Goal: Task Accomplishment & Management: Manage account settings

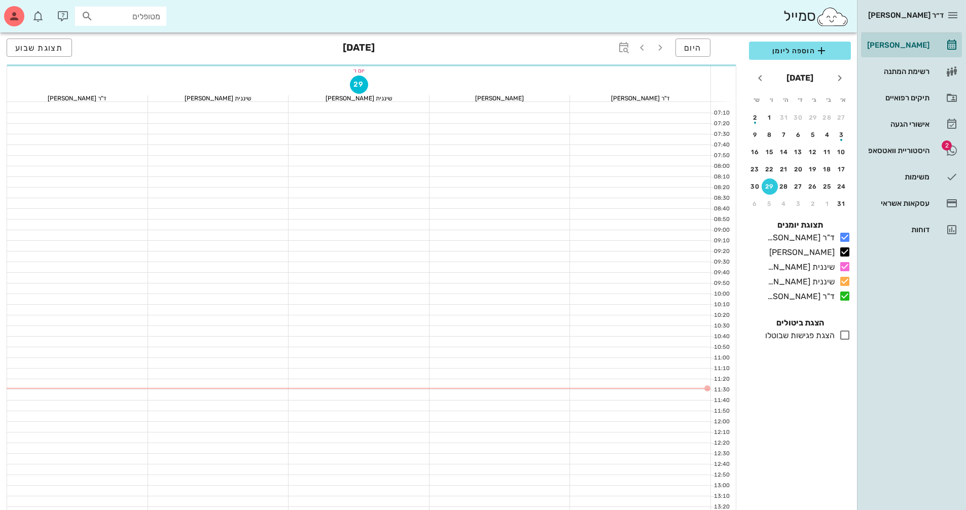
scroll to position [101, 0]
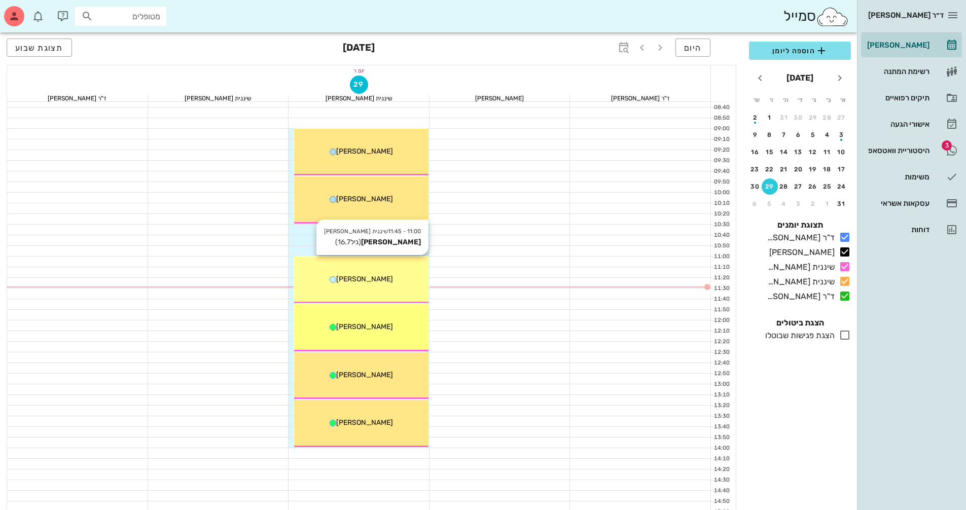
click at [390, 282] on div "[PERSON_NAME]" at bounding box center [361, 279] width 134 height 11
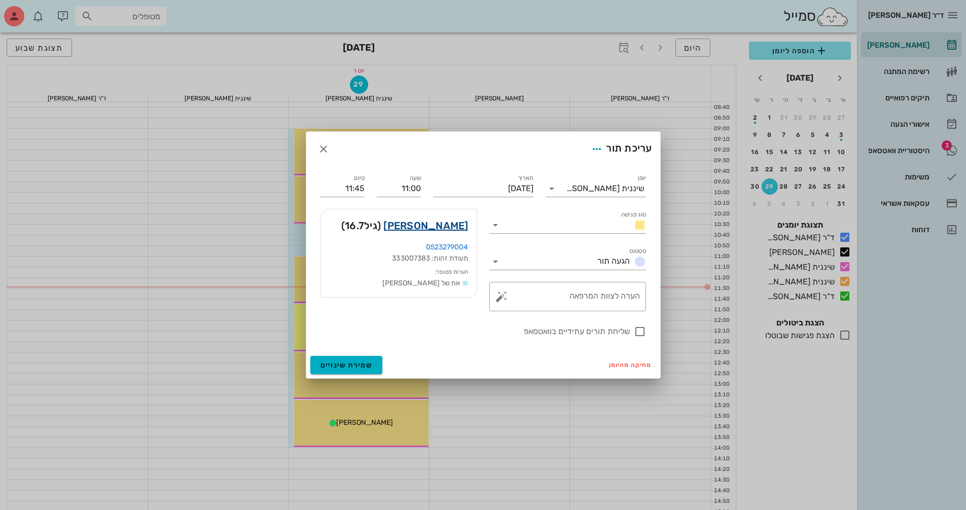
click at [442, 224] on link "[PERSON_NAME]" at bounding box center [425, 226] width 85 height 16
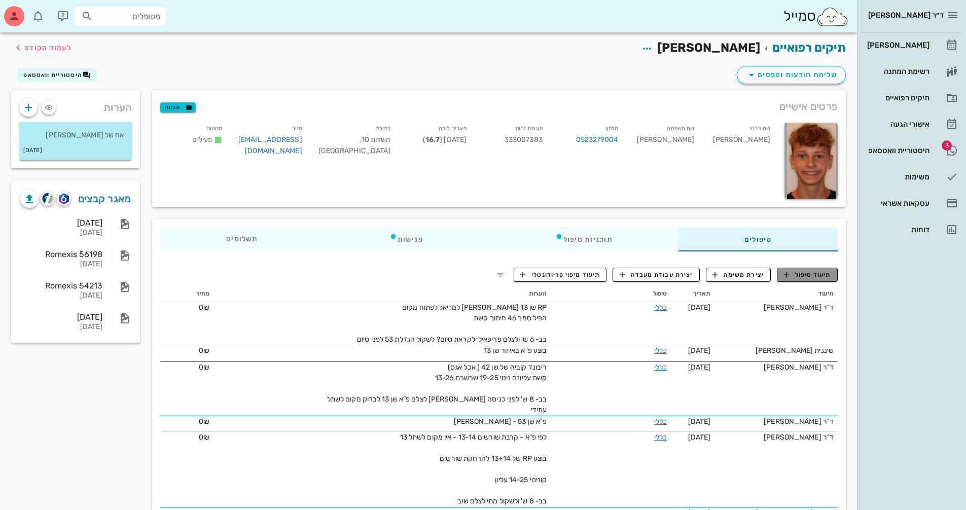
click at [816, 275] on span "תיעוד טיפול" at bounding box center [807, 274] width 47 height 9
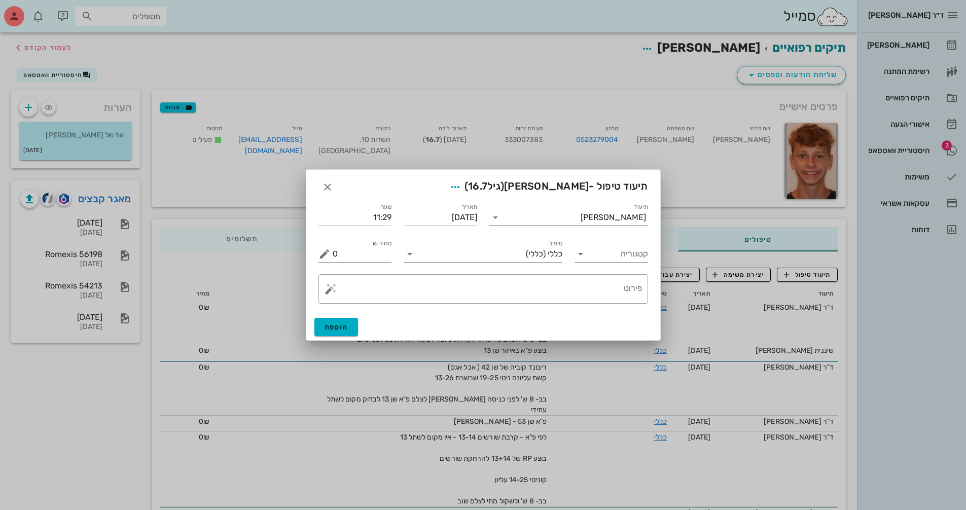
click at [558, 217] on input "תיעוד" at bounding box center [541, 217] width 77 height 16
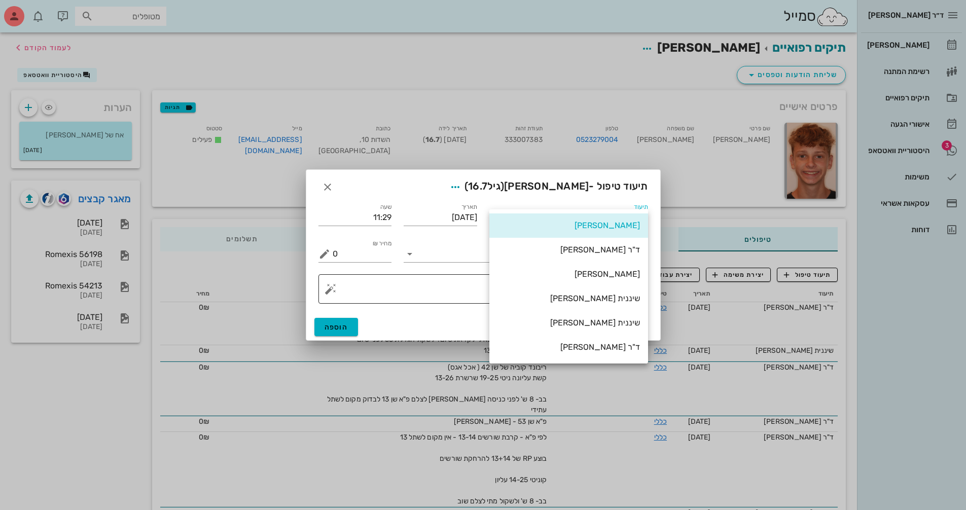
click at [600, 294] on div "שיננית [PERSON_NAME]" at bounding box center [568, 299] width 142 height 10
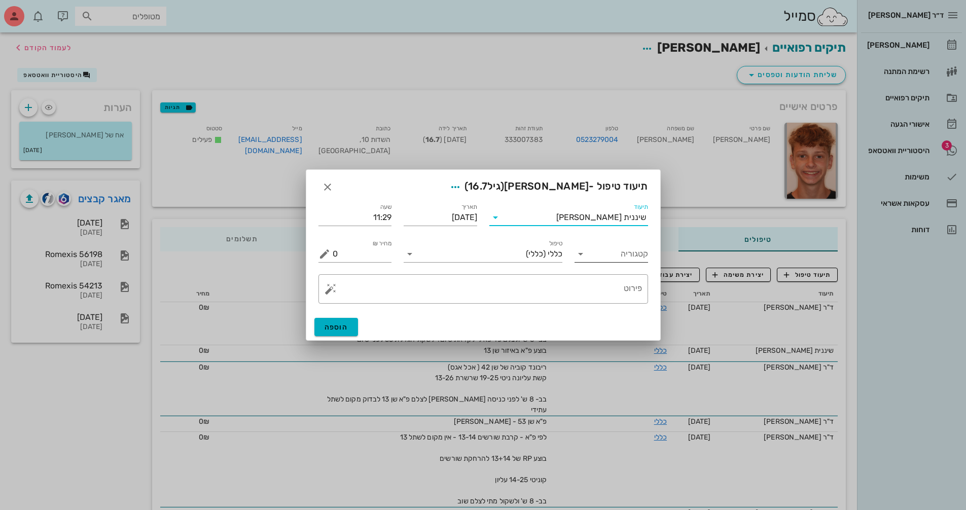
click at [580, 256] on icon at bounding box center [580, 254] width 12 height 12
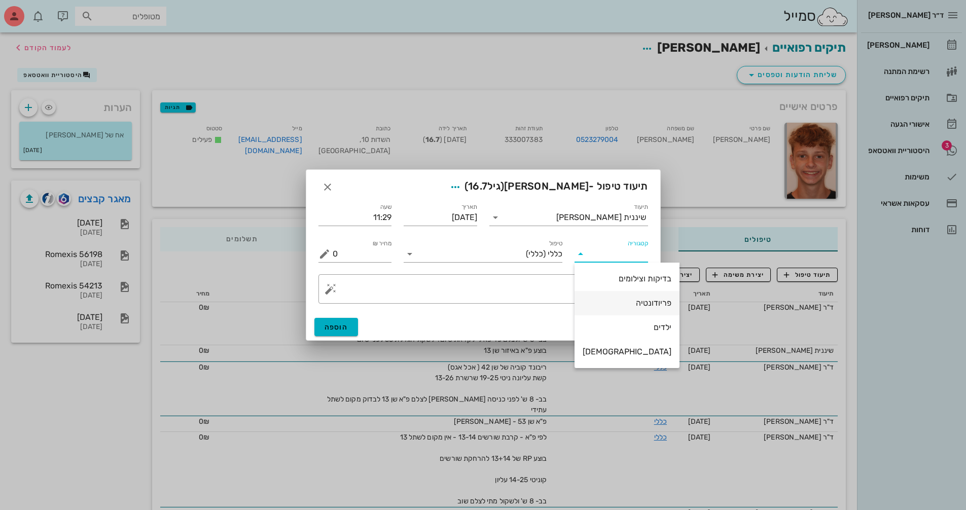
click at [611, 297] on div "פריודונטיה" at bounding box center [627, 303] width 89 height 22
type input "פריודונטיה"
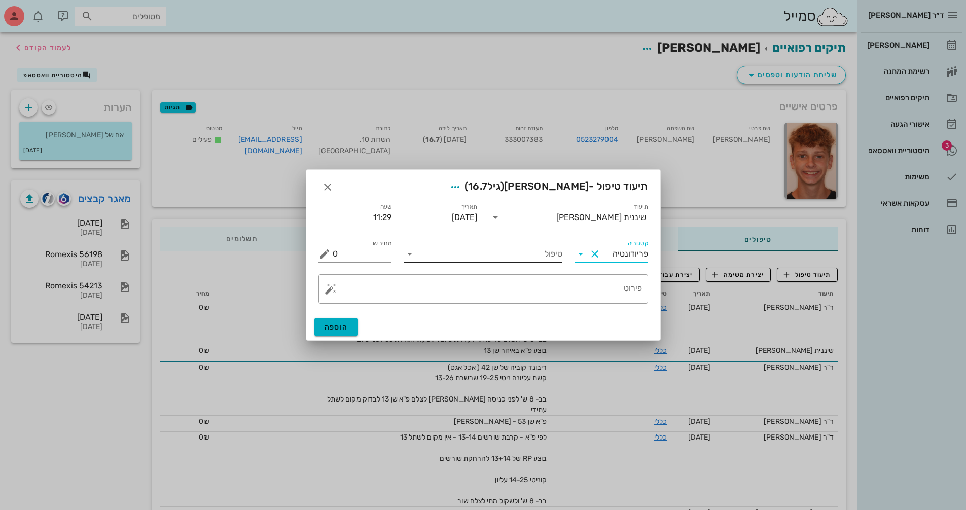
click at [480, 256] on input "טיפול" at bounding box center [490, 254] width 145 height 16
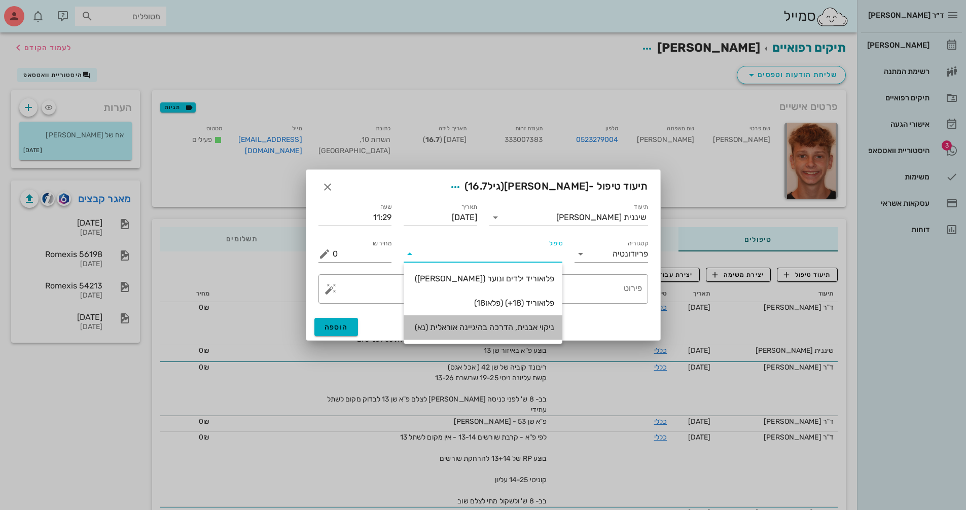
click at [529, 330] on div "ניקוי אבנית, הדרכה בהיגיינה אוראלית (נא)" at bounding box center [483, 327] width 142 height 10
type input "300"
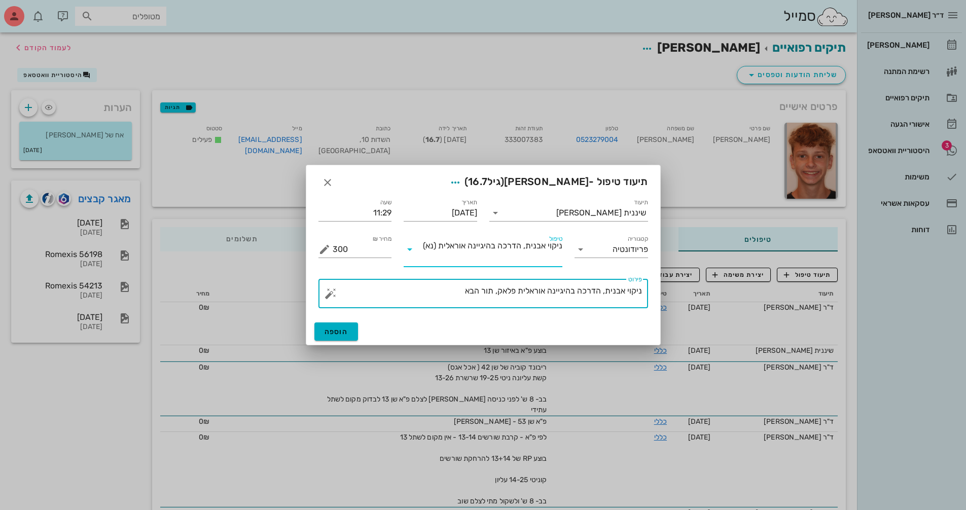
click at [450, 287] on textarea "ניקוי אבנית, הדרכה בהיגיינה אוראלית פלאק, תור הבא" at bounding box center [487, 296] width 309 height 24
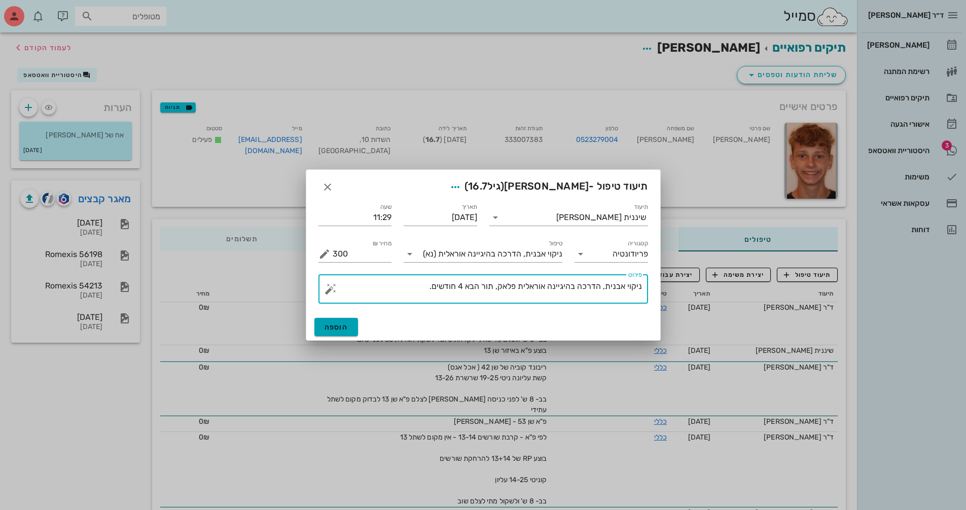
type textarea "ניקוי אבנית, הדרכה בהיגיינה אוראלית פלאק, תור הבא 4 חודשים."
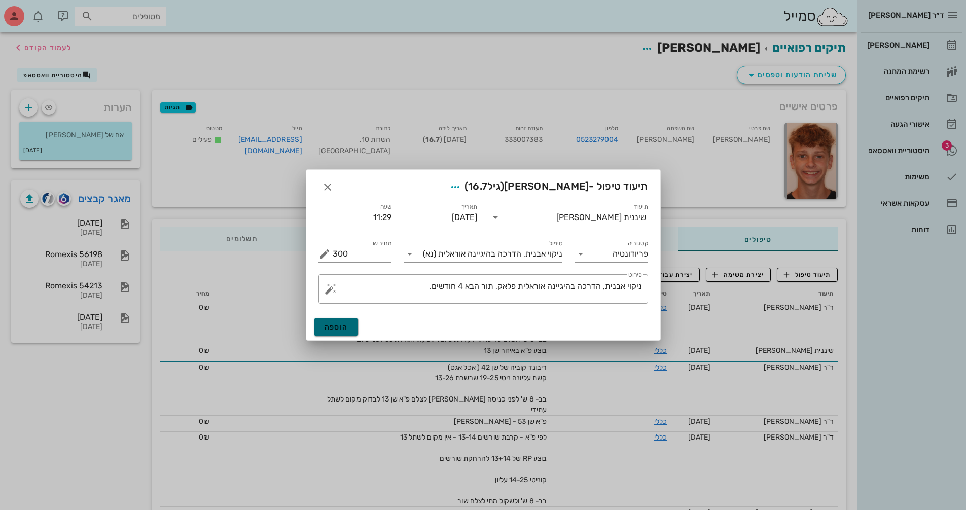
click at [347, 333] on button "הוספה" at bounding box center [336, 327] width 44 height 18
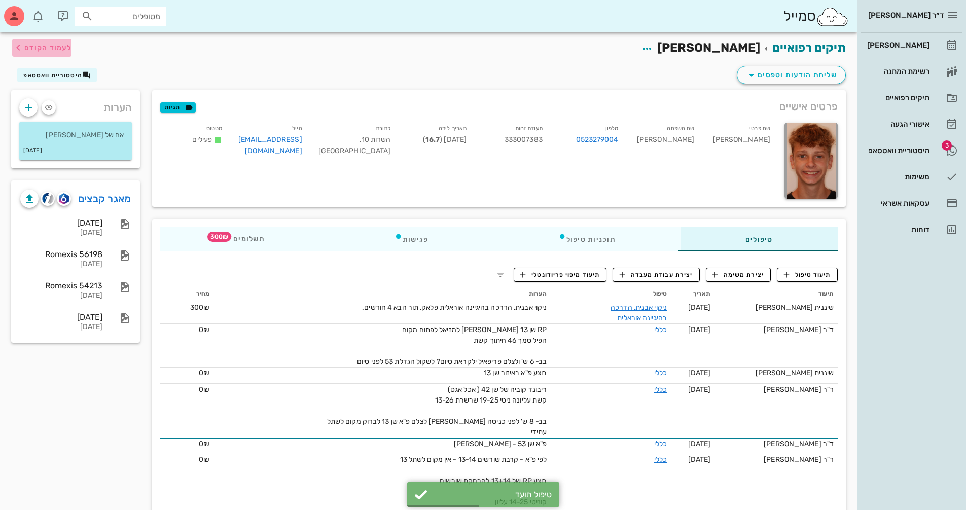
click at [14, 43] on icon "button" at bounding box center [18, 48] width 12 height 12
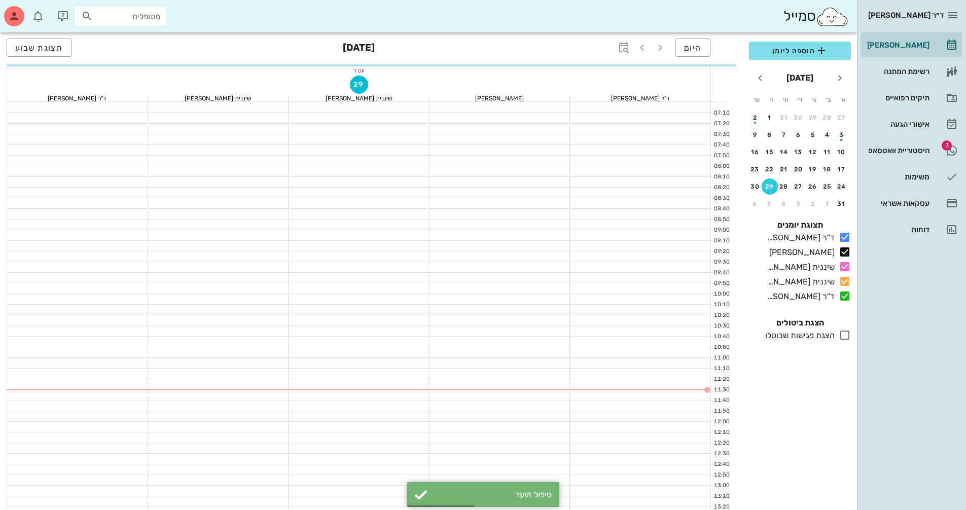
scroll to position [101, 0]
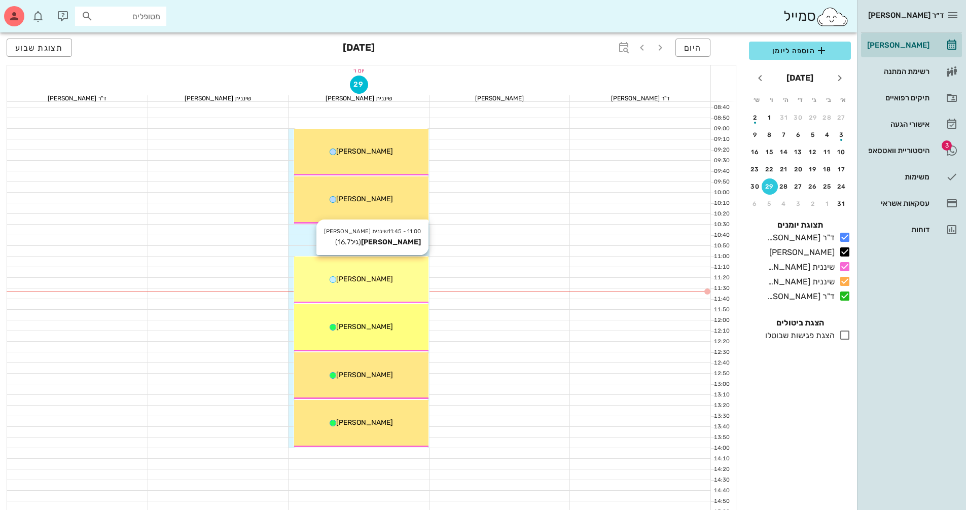
click at [389, 282] on div "[PERSON_NAME]" at bounding box center [361, 279] width 134 height 11
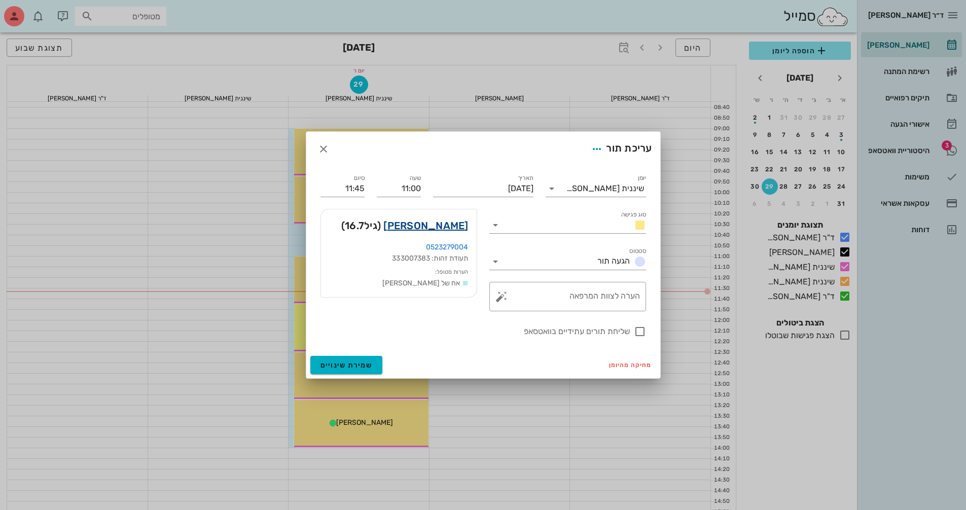
click at [449, 227] on link "[PERSON_NAME]" at bounding box center [425, 226] width 85 height 16
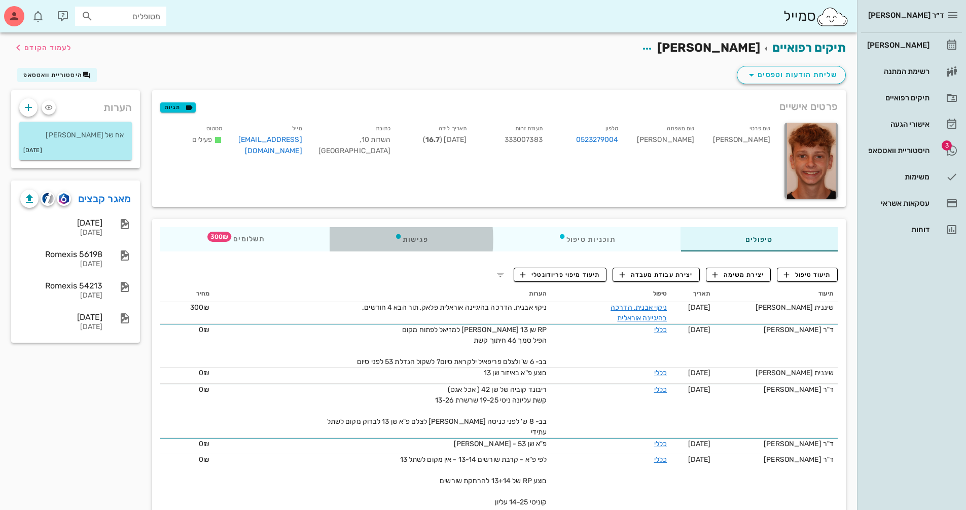
click at [403, 237] on icon at bounding box center [398, 236] width 8 height 8
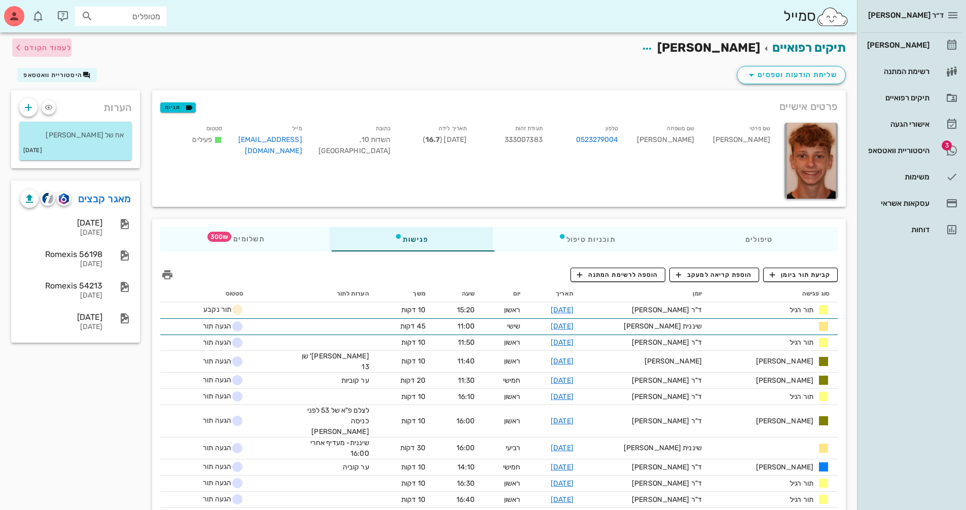
click at [29, 45] on span "לעמוד הקודם" at bounding box center [47, 48] width 47 height 9
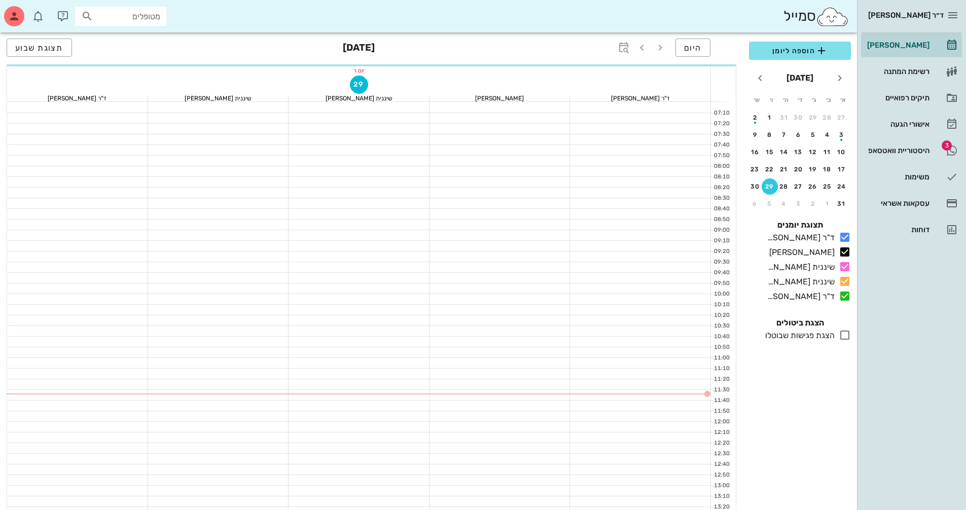
scroll to position [101, 0]
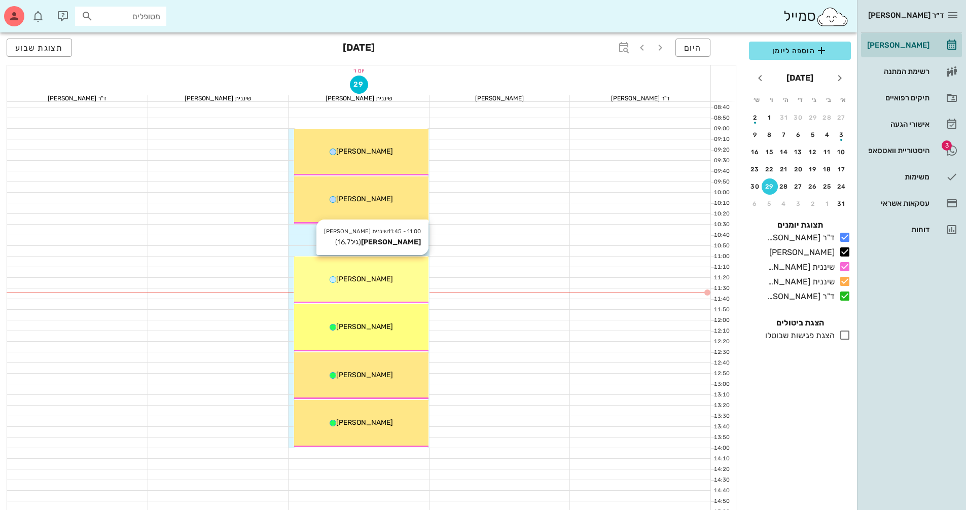
click at [413, 282] on div "[PERSON_NAME]" at bounding box center [361, 279] width 134 height 11
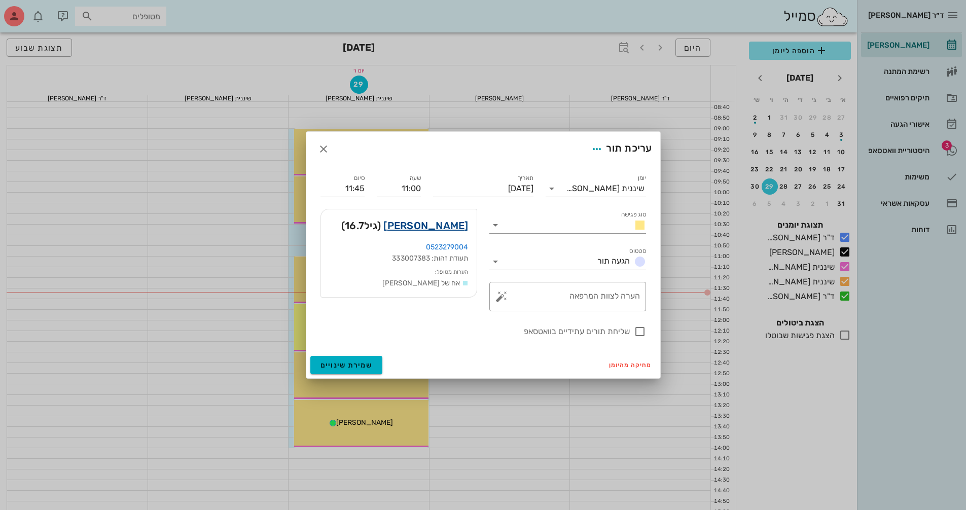
click at [455, 224] on link "[PERSON_NAME]" at bounding box center [425, 226] width 85 height 16
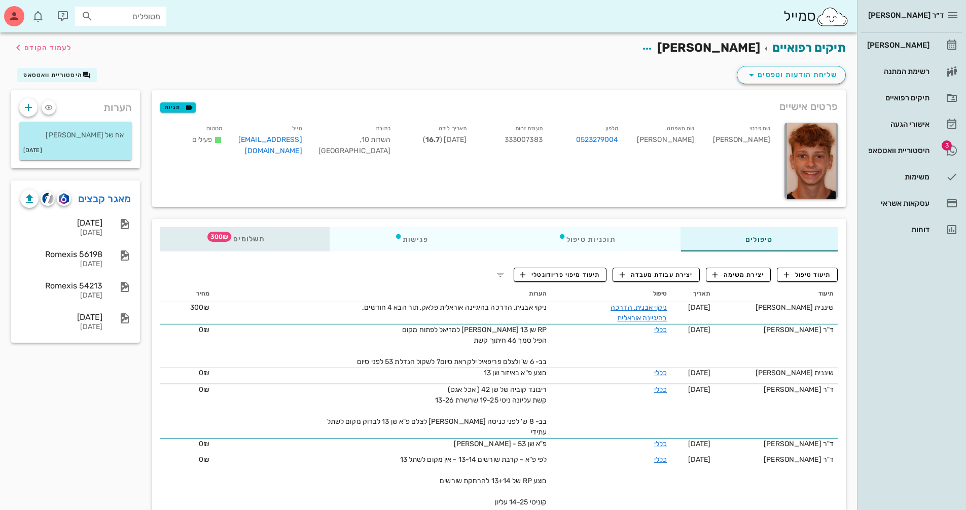
click at [253, 248] on div "תשלומים 300₪" at bounding box center [244, 239] width 169 height 24
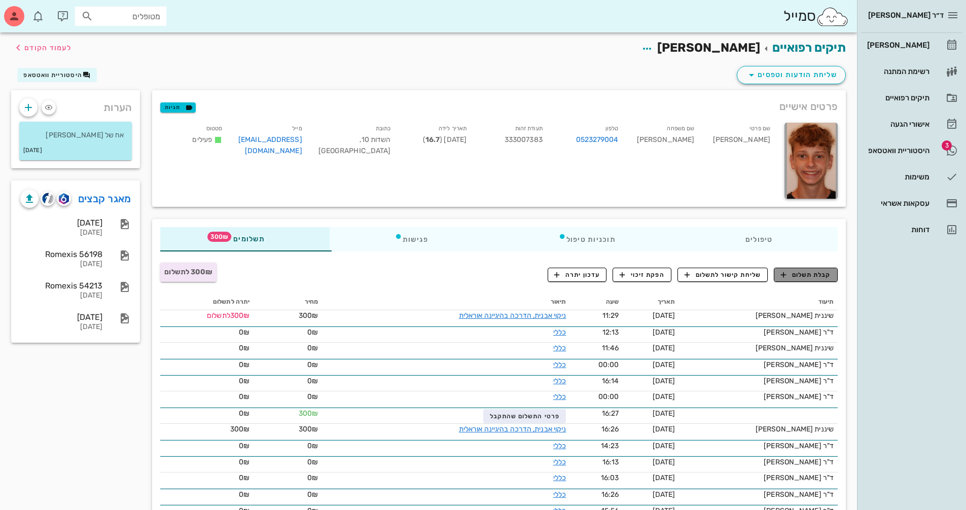
click at [815, 276] on span "קבלת תשלום" at bounding box center [806, 274] width 50 height 9
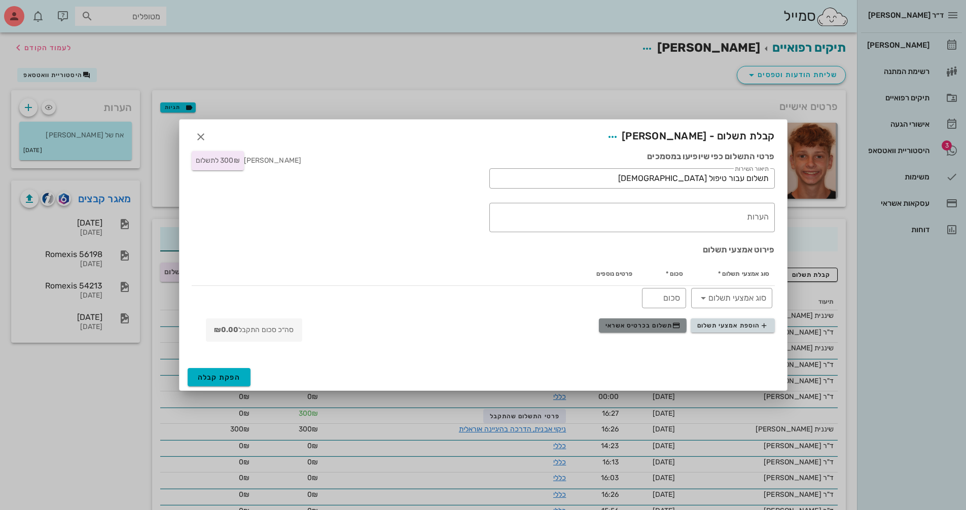
click at [654, 327] on span "תשלום בכרטיס אשראי" at bounding box center [642, 325] width 75 height 8
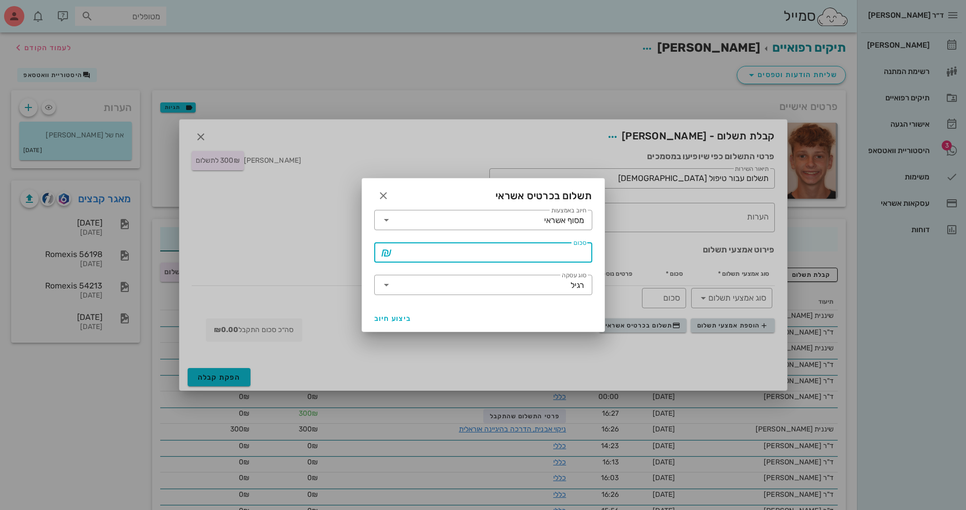
click at [509, 250] on input "סכום" at bounding box center [490, 252] width 192 height 16
type input "300"
click at [401, 318] on span "ביצוע חיוב" at bounding box center [393, 318] width 38 height 9
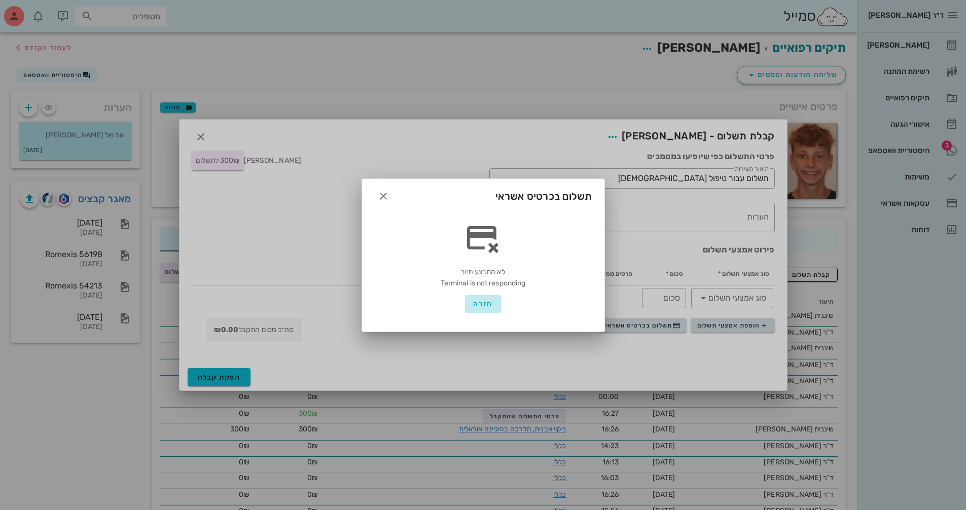
click at [490, 306] on span "חזרה" at bounding box center [482, 304] width 19 height 9
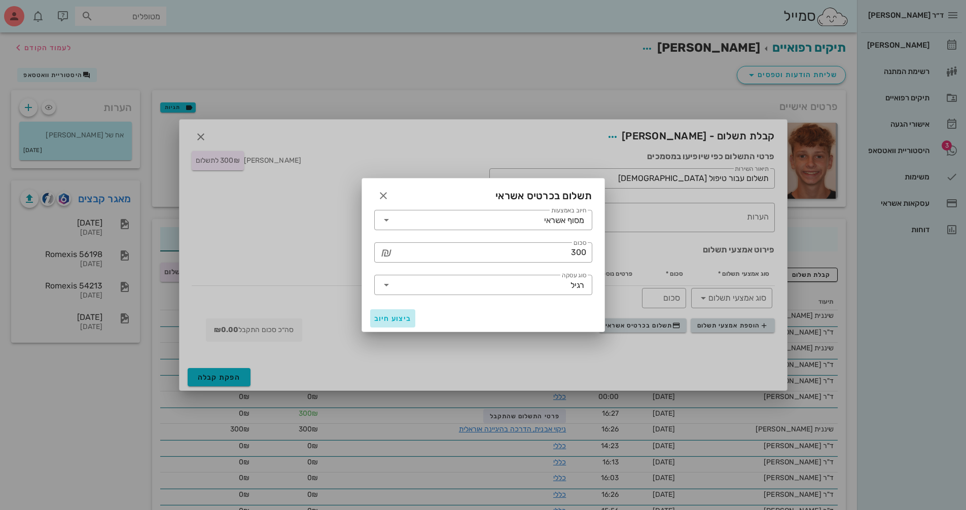
click at [389, 320] on span "ביצוע חיוב" at bounding box center [393, 318] width 38 height 9
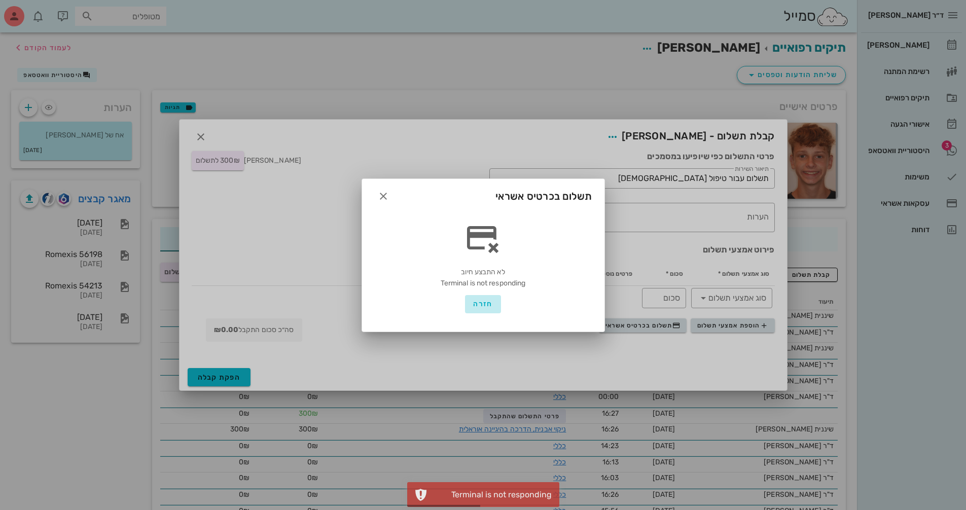
click at [487, 304] on span "חזרה" at bounding box center [482, 304] width 19 height 9
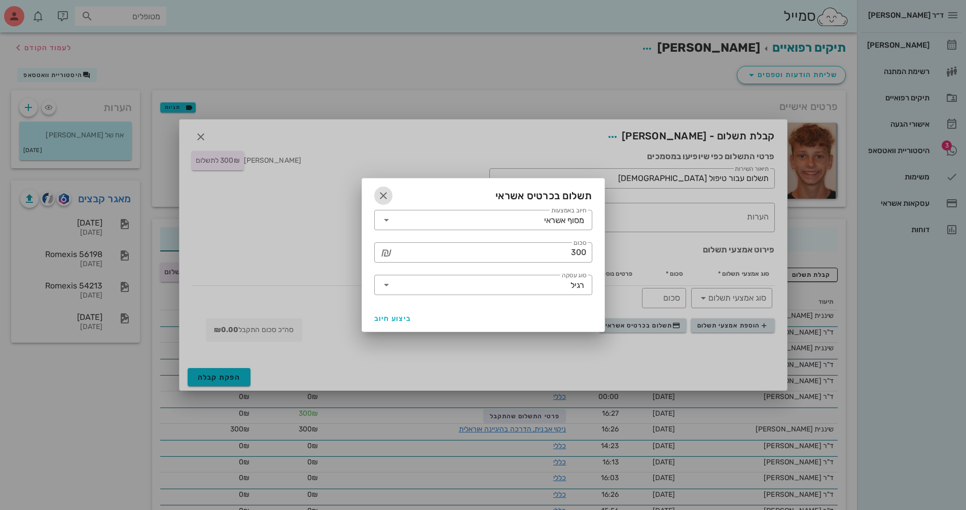
click at [383, 199] on icon "button" at bounding box center [383, 196] width 12 height 12
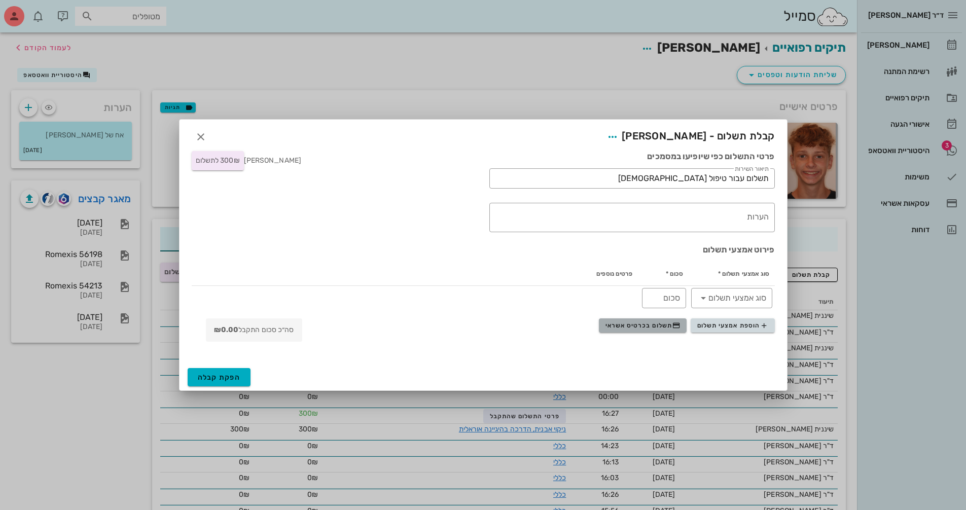
click at [646, 326] on span "תשלום בכרטיס אשראי" at bounding box center [642, 325] width 75 height 8
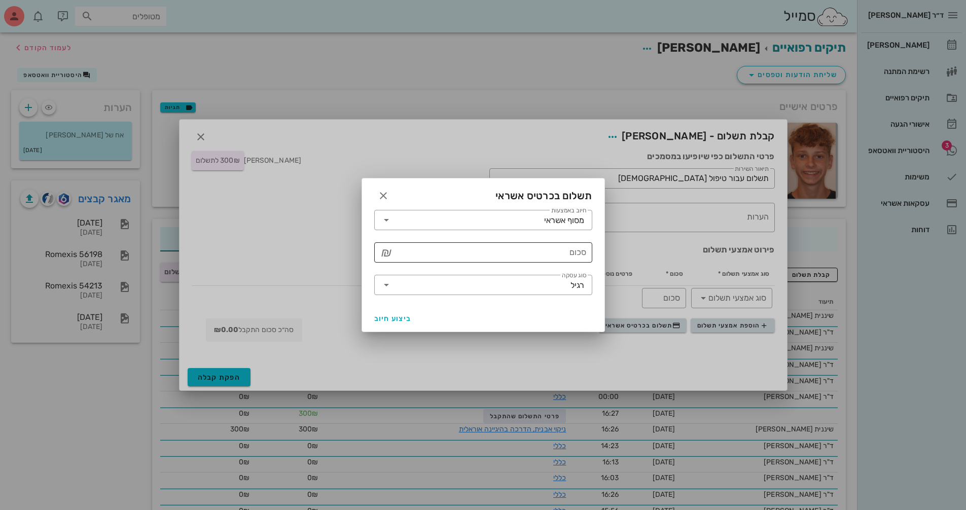
click at [538, 251] on input "סכום" at bounding box center [490, 252] width 192 height 16
type input "300"
click at [394, 314] on span "ביצוע חיוב" at bounding box center [393, 318] width 38 height 9
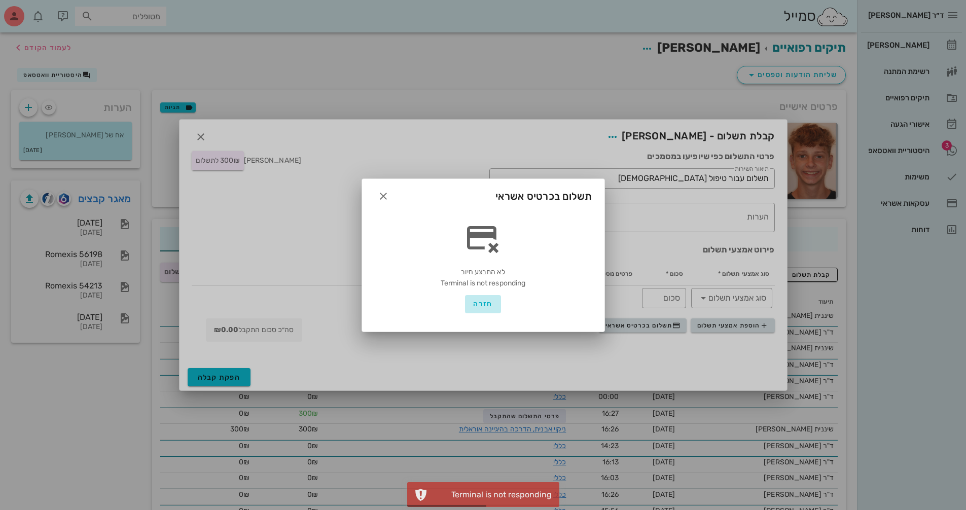
click at [480, 303] on span "חזרה" at bounding box center [482, 304] width 19 height 9
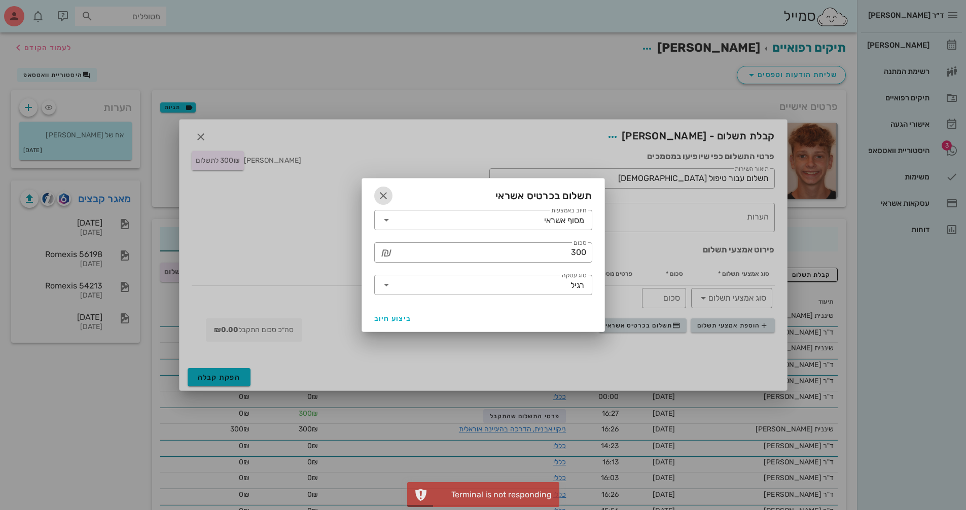
click at [382, 200] on icon "button" at bounding box center [383, 196] width 12 height 12
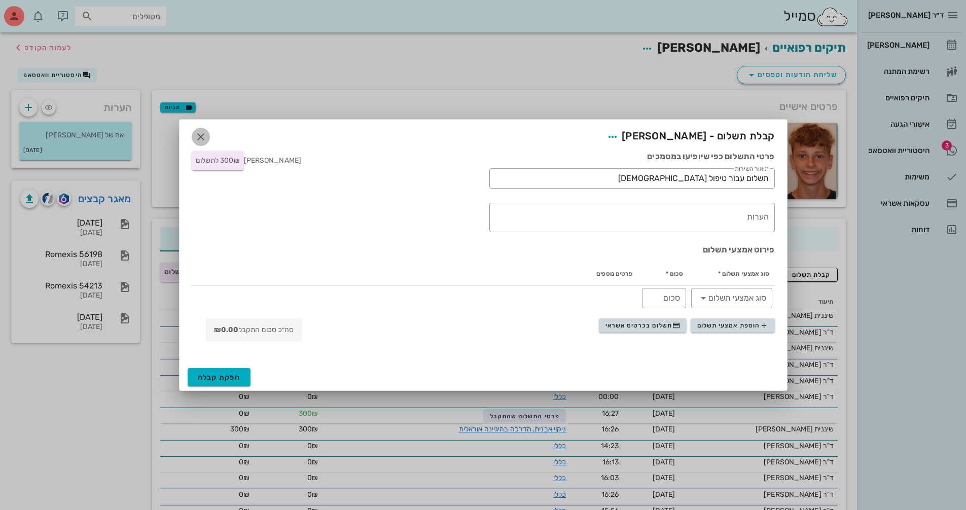
click at [200, 136] on icon "button" at bounding box center [201, 137] width 12 height 12
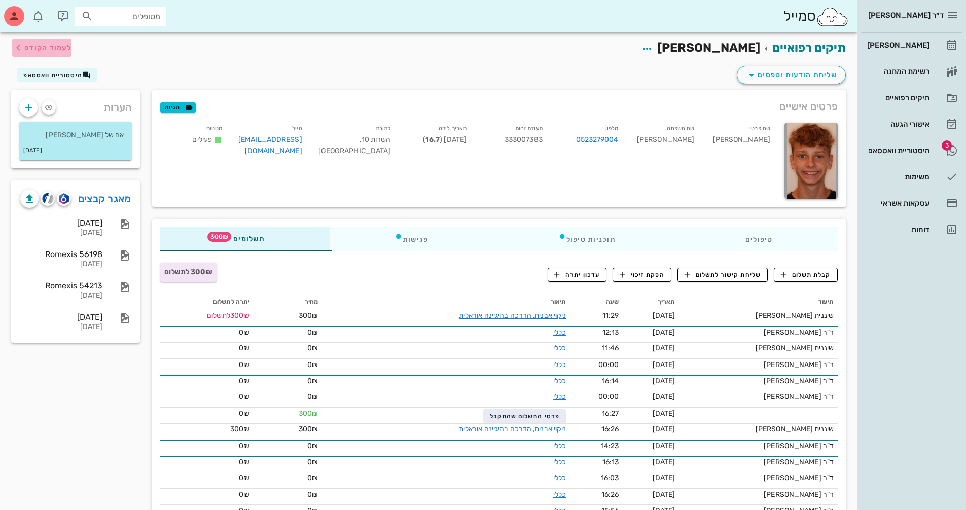
click at [34, 48] on span "לעמוד הקודם" at bounding box center [47, 48] width 47 height 9
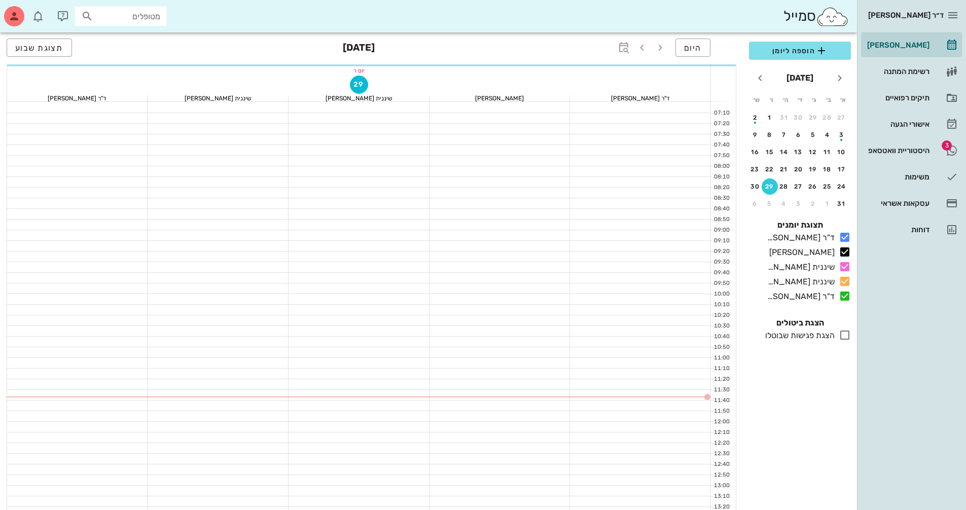
scroll to position [101, 0]
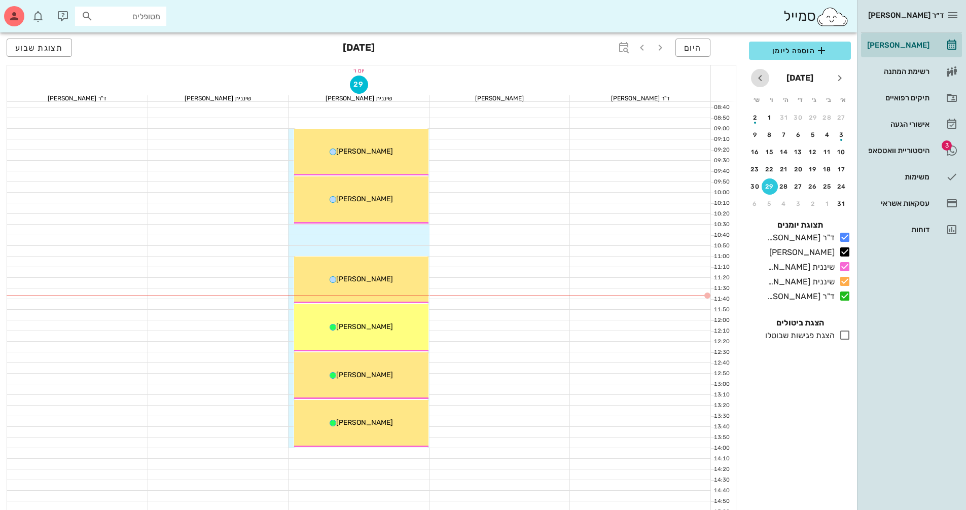
click at [760, 78] on icon "חודש הבא" at bounding box center [760, 78] width 12 height 12
click at [840, 77] on icon "חודש שעבר" at bounding box center [840, 78] width 12 height 12
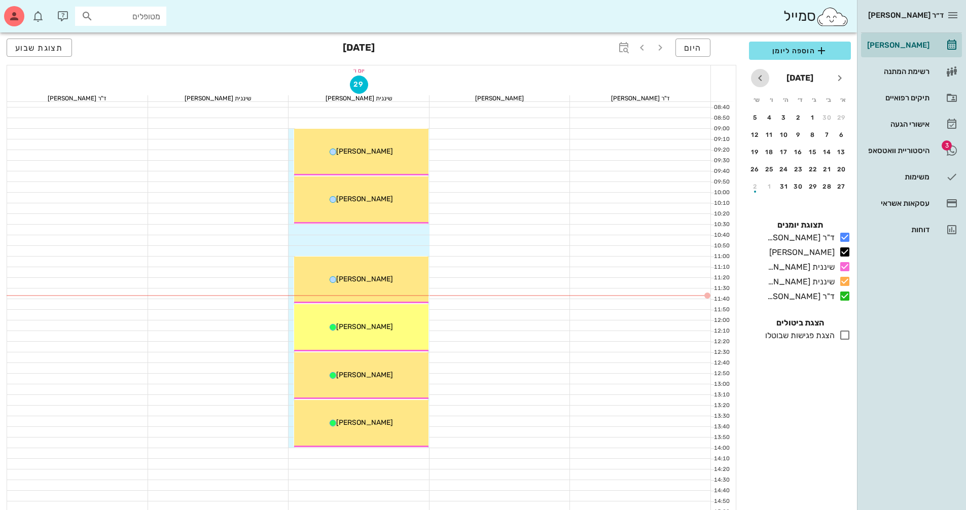
click at [760, 78] on icon "חודש הבא" at bounding box center [760, 78] width 12 height 12
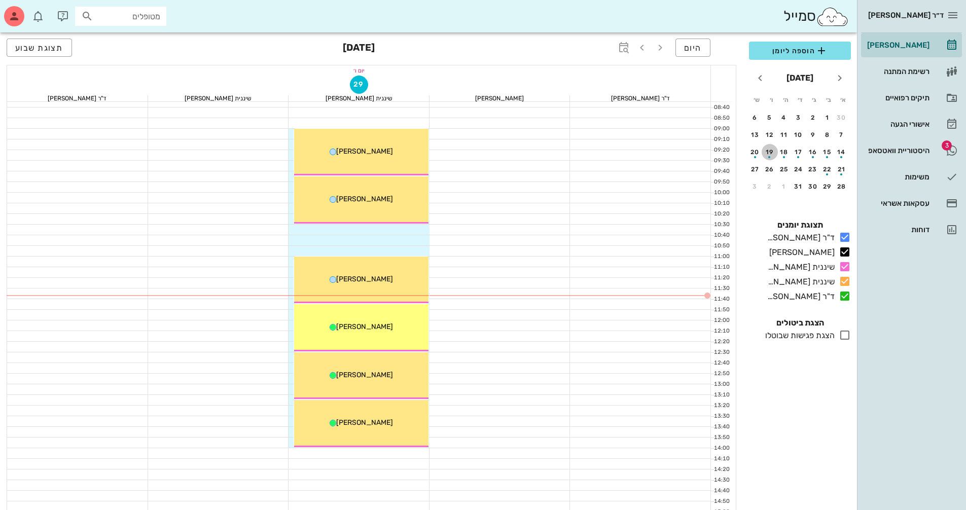
click at [771, 153] on div "button" at bounding box center [770, 155] width 16 height 6
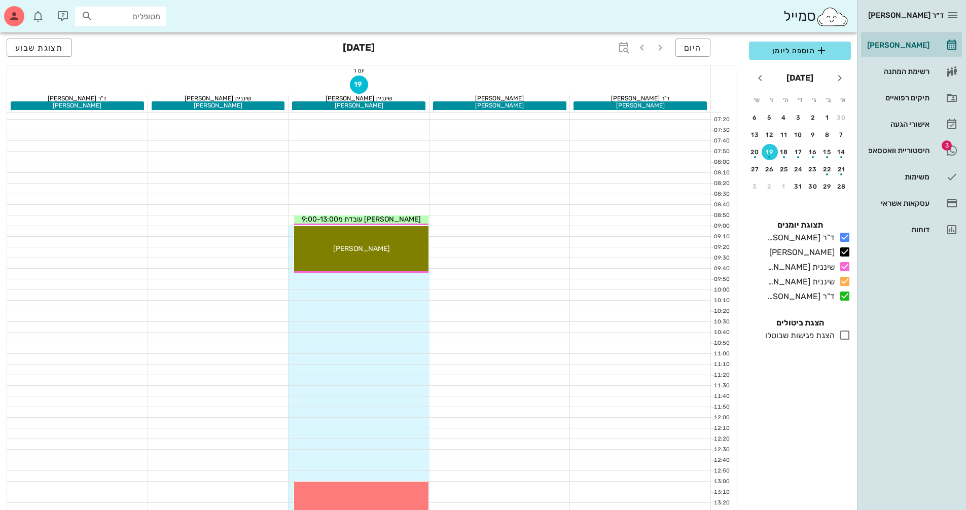
scroll to position [11, 0]
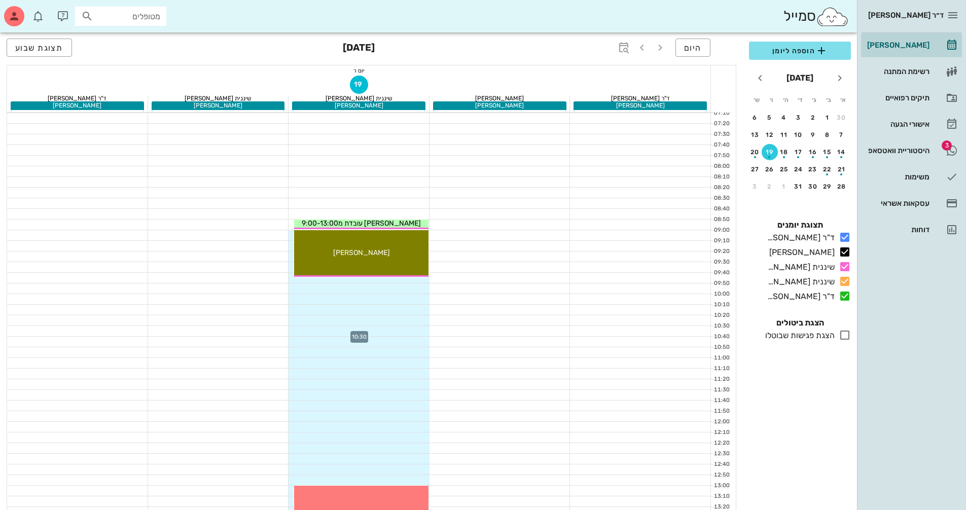
click at [405, 331] on div at bounding box center [358, 331] width 141 height 10
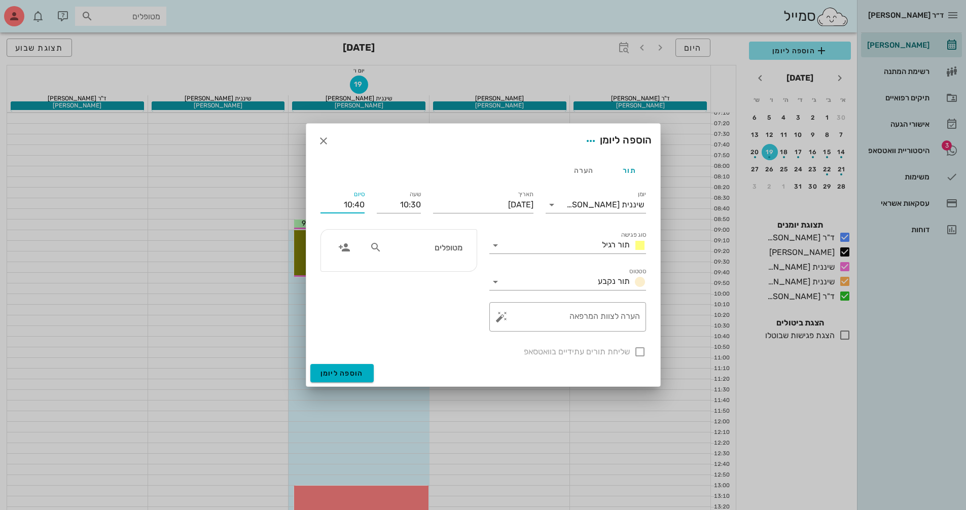
click at [331, 204] on input "10:40" at bounding box center [342, 205] width 44 height 16
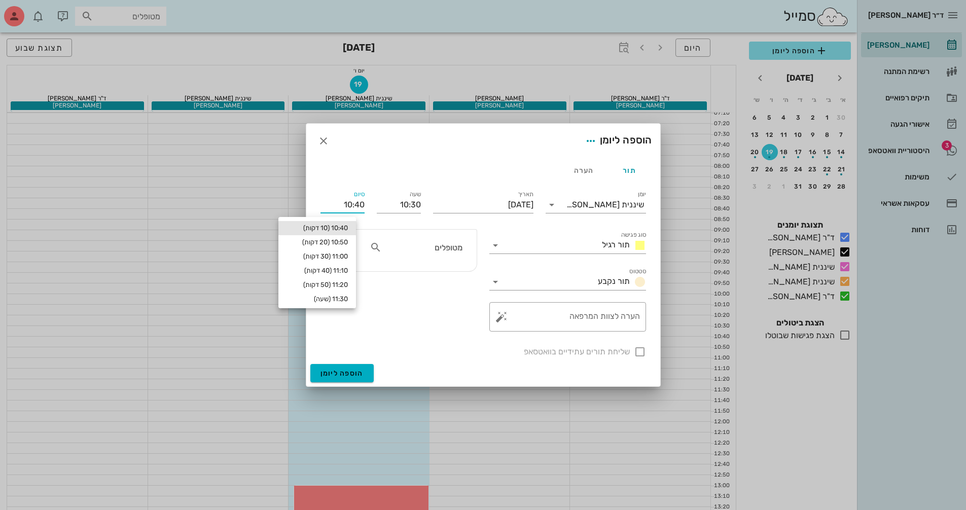
drag, startPoint x: 331, startPoint y: 204, endPoint x: 363, endPoint y: 203, distance: 32.0
click at [363, 203] on input "10:40" at bounding box center [342, 205] width 44 height 16
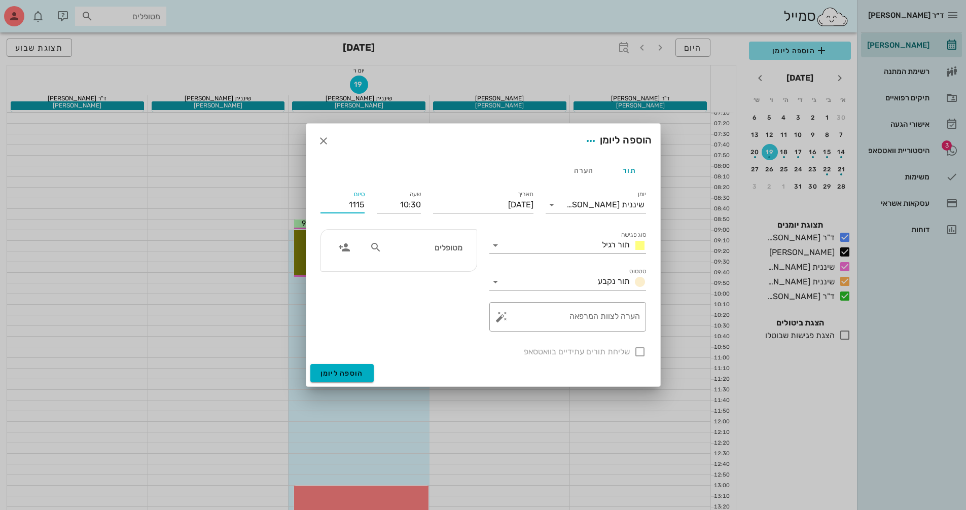
type input "11:15"
click at [439, 246] on input "מטופלים" at bounding box center [423, 247] width 78 height 13
type input "[PERSON_NAME]"
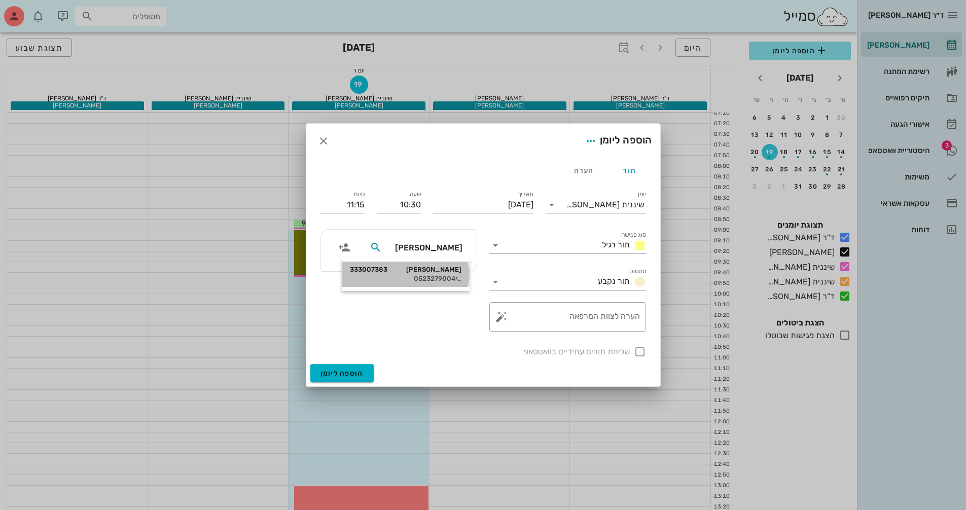
click at [439, 265] on div "[PERSON_NAME] 333007383 0523279004" at bounding box center [406, 274] width 112 height 25
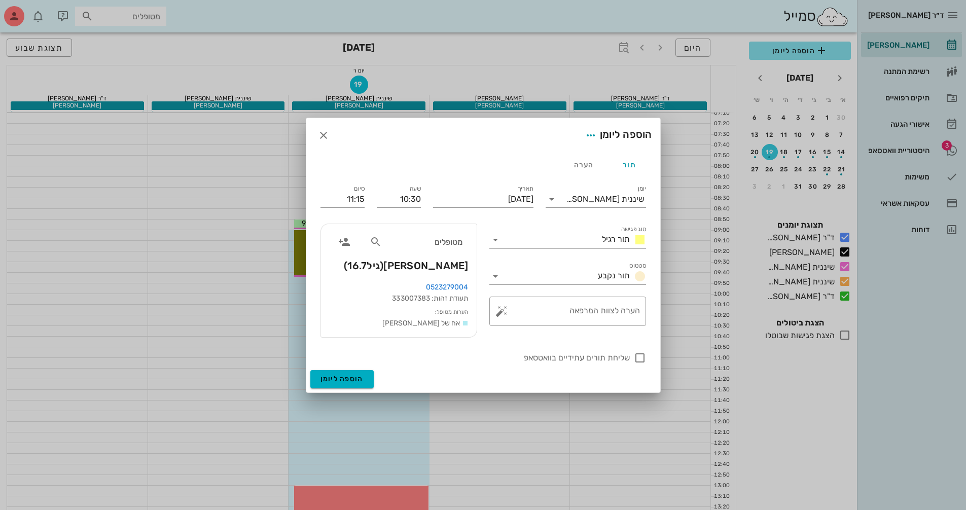
click at [592, 239] on input "סוג פגישה" at bounding box center [550, 240] width 94 height 16
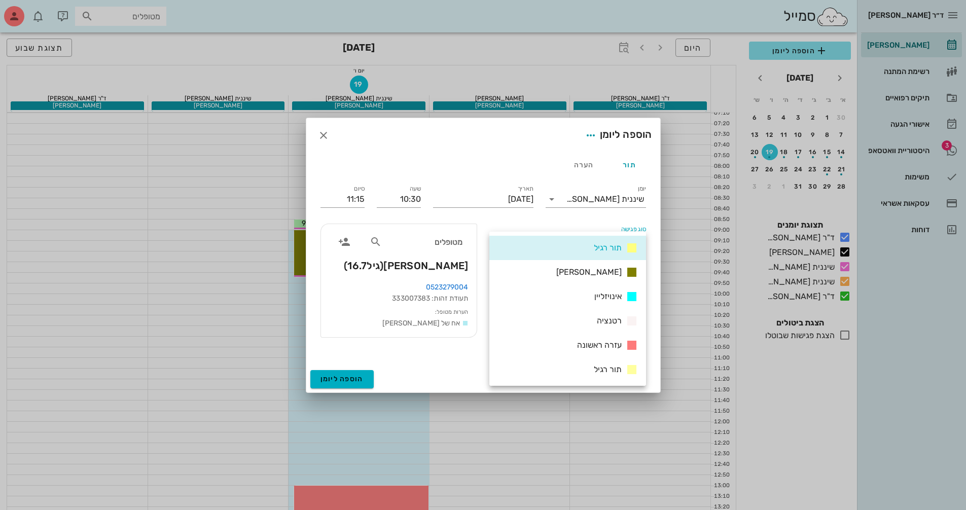
click at [599, 247] on span "תור רגיל" at bounding box center [608, 248] width 28 height 10
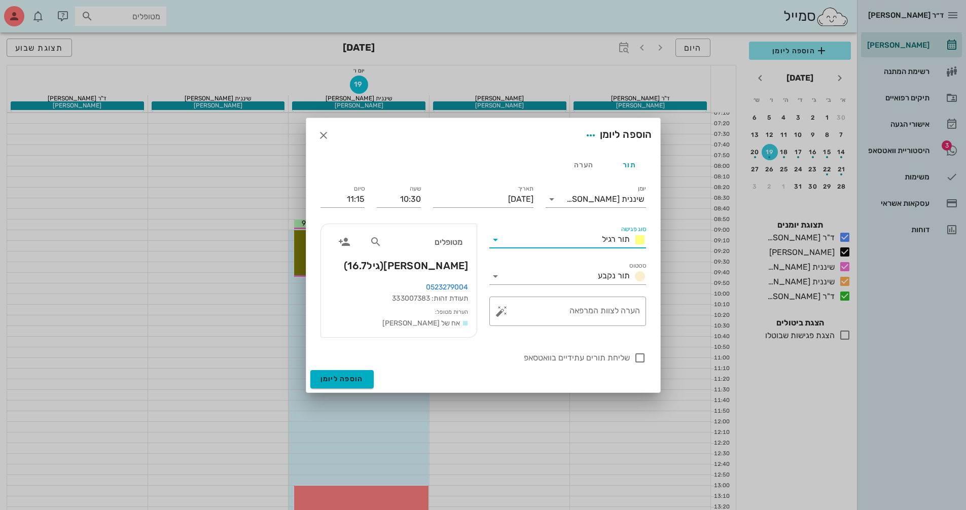
click at [599, 242] on div "תור רגיל" at bounding box center [622, 240] width 48 height 12
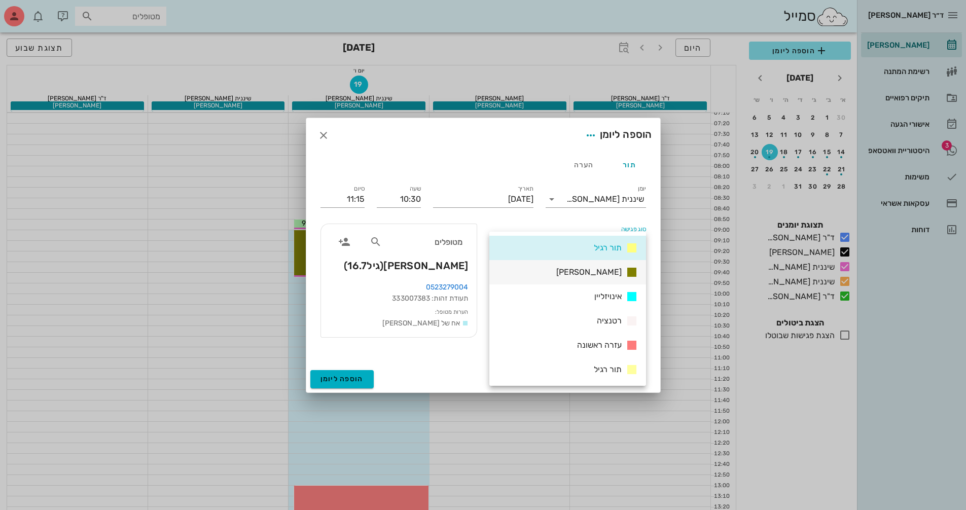
click at [614, 274] on span "[PERSON_NAME]" at bounding box center [588, 272] width 65 height 10
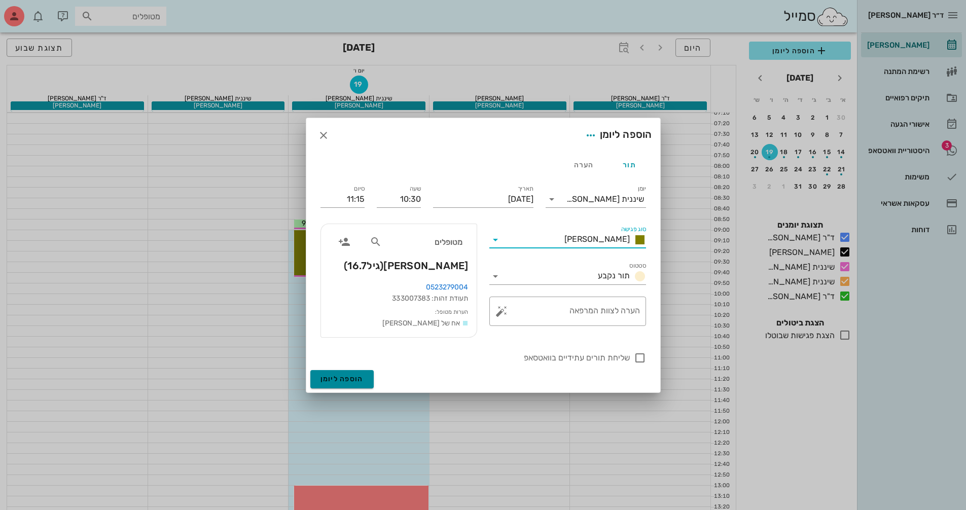
click at [363, 377] on button "הוספה ליומן" at bounding box center [341, 379] width 63 height 18
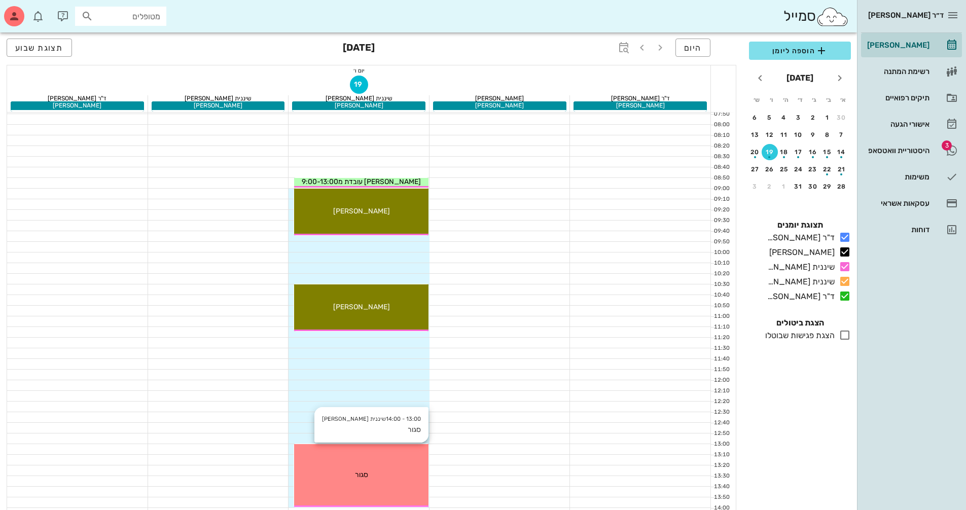
scroll to position [0, 0]
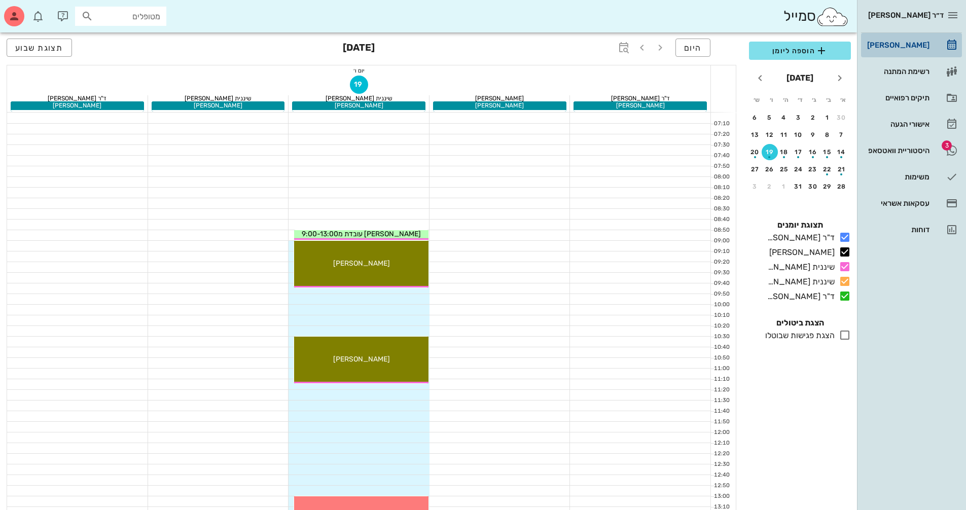
click at [905, 39] on div "[PERSON_NAME]" at bounding box center [897, 45] width 64 height 16
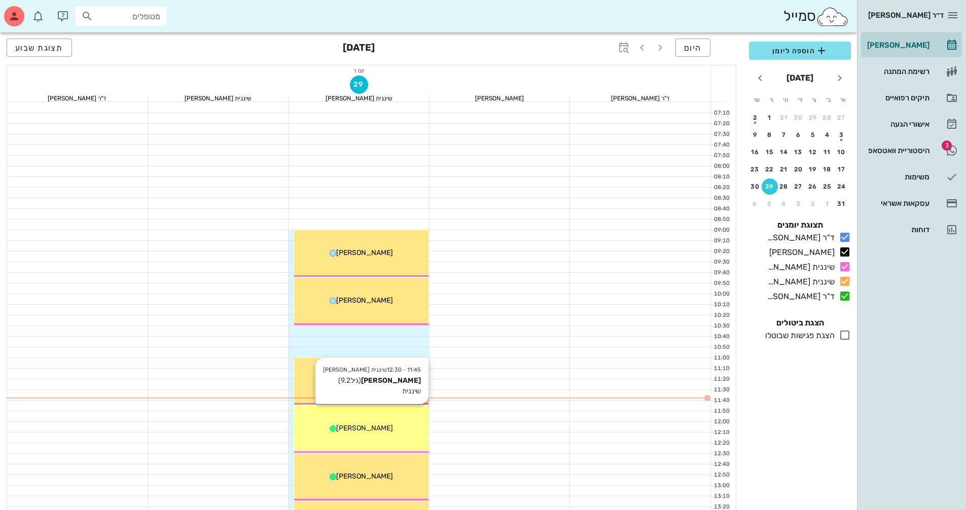
drag, startPoint x: 357, startPoint y: 419, endPoint x: 416, endPoint y: 430, distance: 60.5
click at [416, 430] on div "[PERSON_NAME]" at bounding box center [361, 428] width 134 height 11
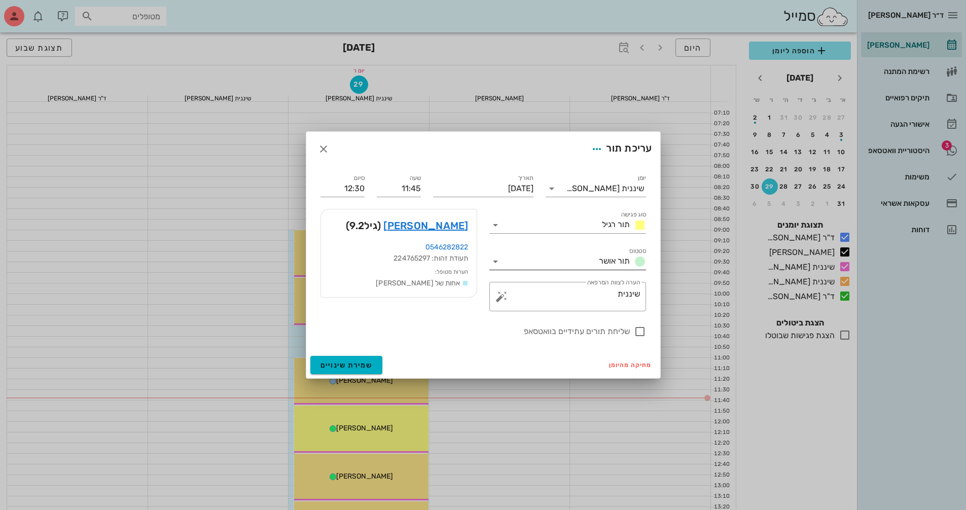
click at [498, 261] on icon at bounding box center [495, 262] width 12 height 12
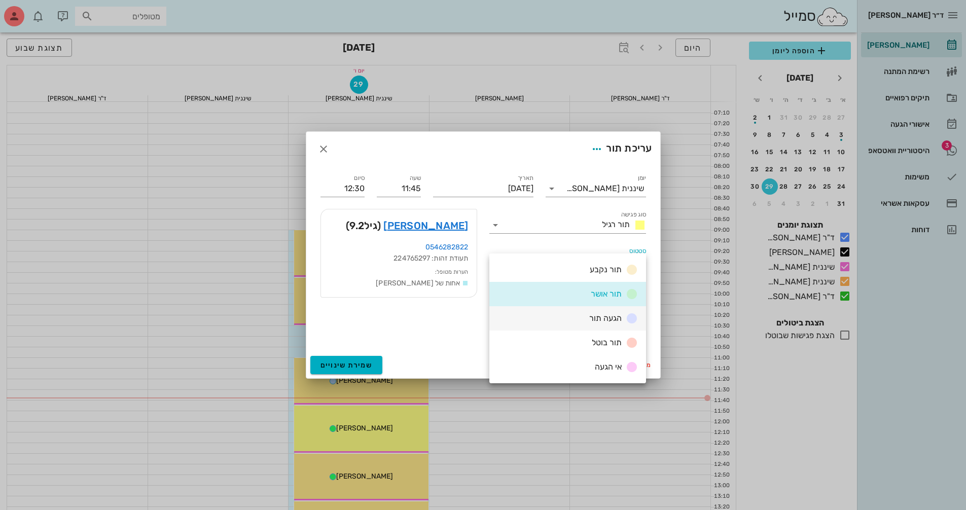
click at [582, 319] on div "הגעה תור" at bounding box center [567, 318] width 157 height 24
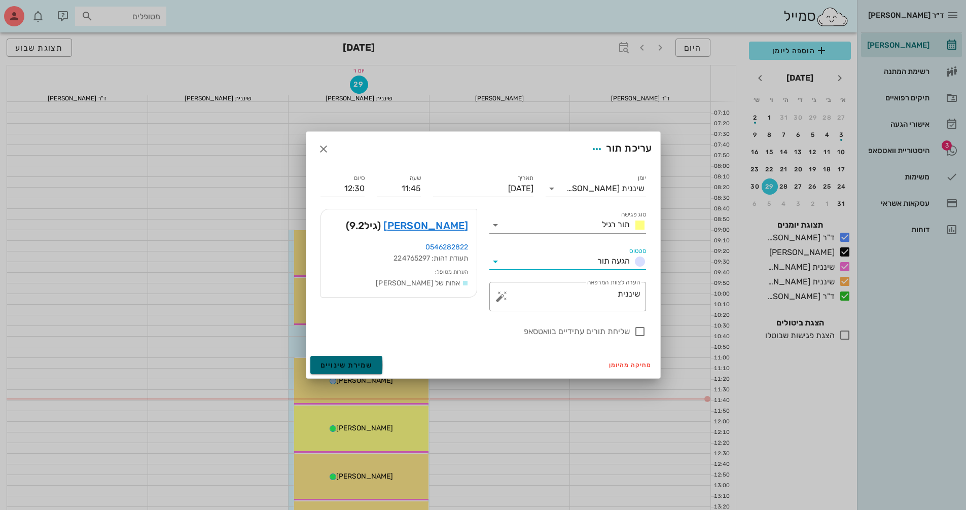
click at [353, 357] on button "שמירת שינויים" at bounding box center [346, 365] width 73 height 18
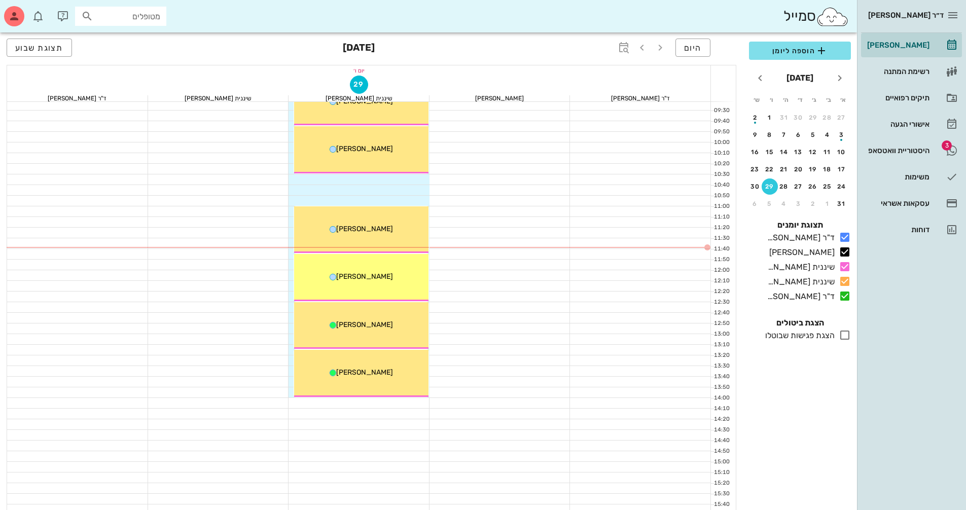
scroll to position [152, 0]
click at [571, 387] on div at bounding box center [640, 392] width 141 height 10
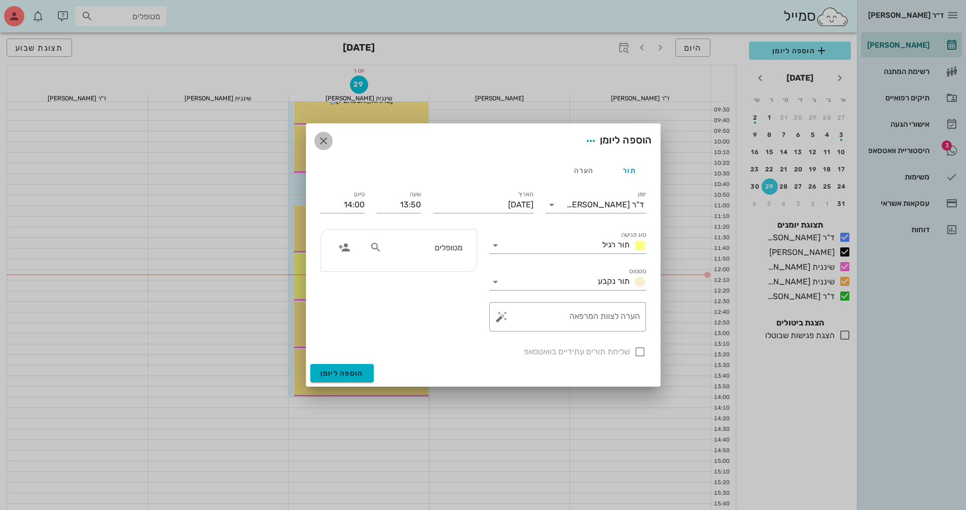
click at [318, 138] on icon "button" at bounding box center [323, 141] width 12 height 12
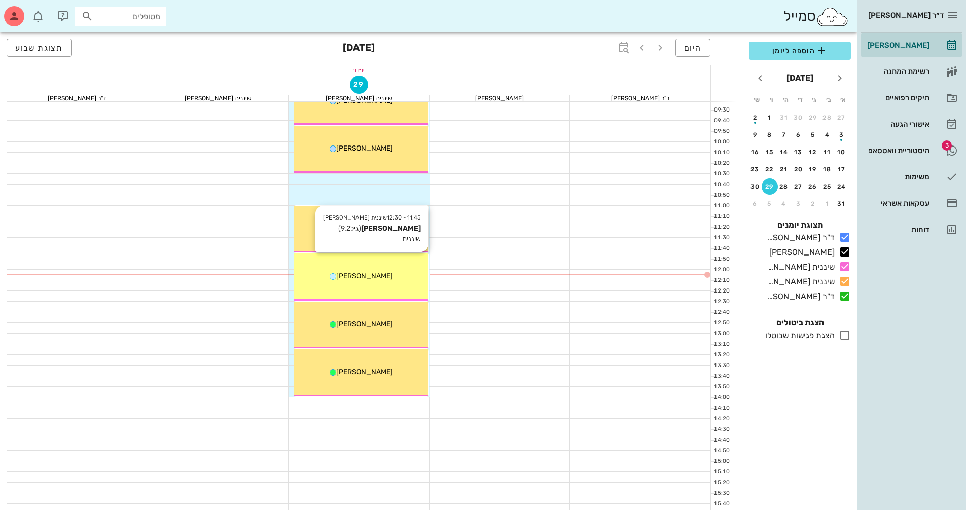
click at [396, 279] on div "[PERSON_NAME]" at bounding box center [361, 276] width 134 height 11
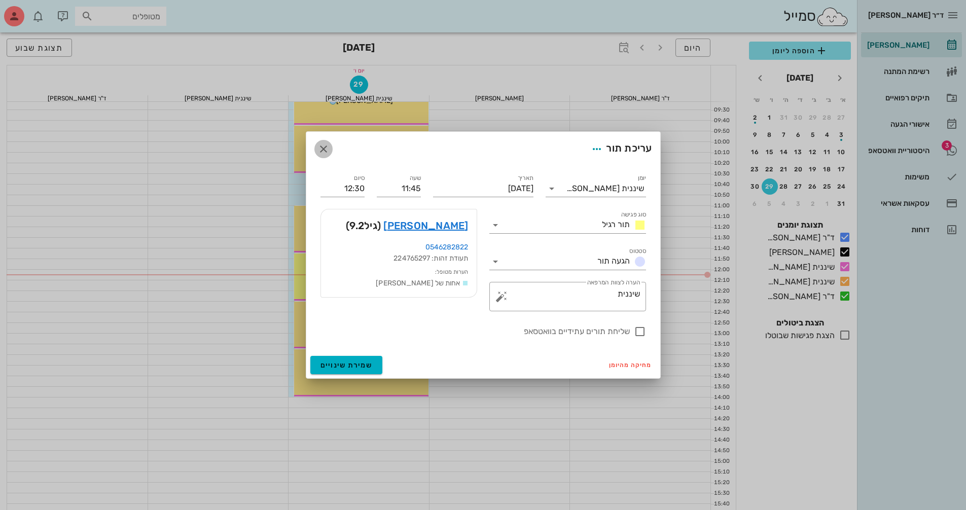
click at [327, 144] on icon "button" at bounding box center [323, 149] width 12 height 12
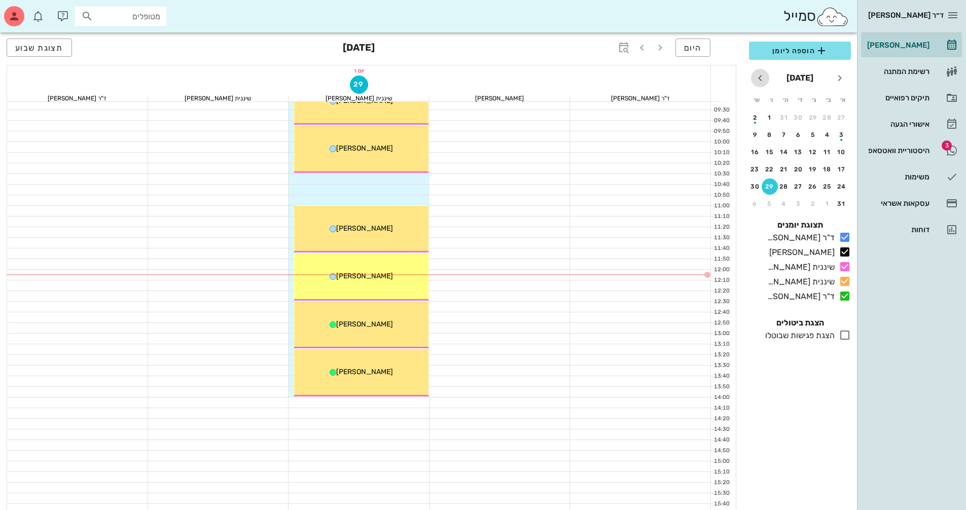
click at [760, 79] on icon "חודש הבא" at bounding box center [760, 78] width 12 height 12
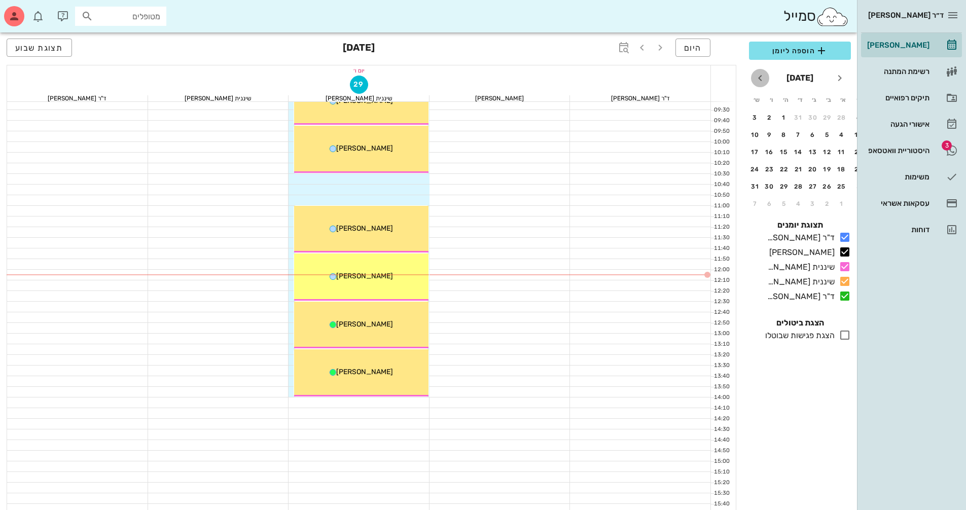
click at [760, 79] on icon "חודש הבא" at bounding box center [760, 78] width 12 height 12
click at [770, 135] on div "13" at bounding box center [770, 134] width 16 height 7
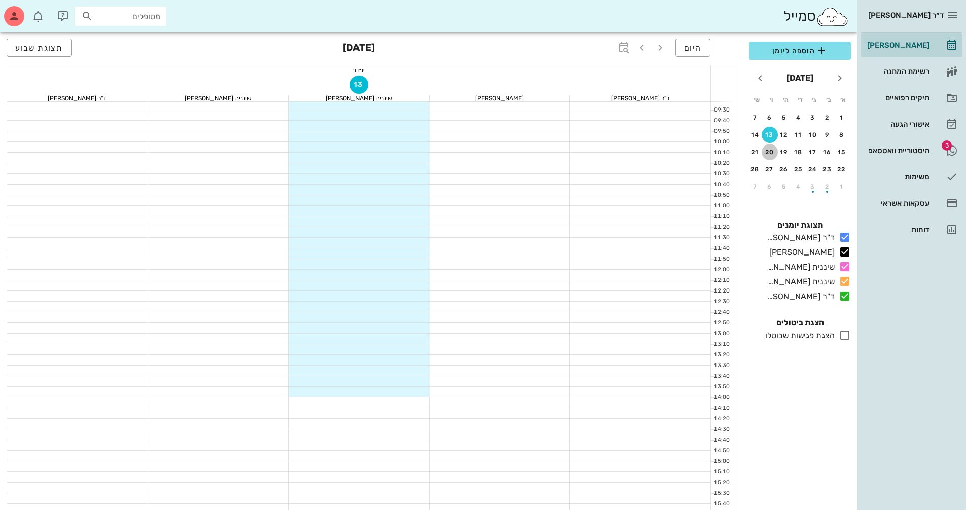
click at [771, 149] on div "20" at bounding box center [770, 152] width 16 height 7
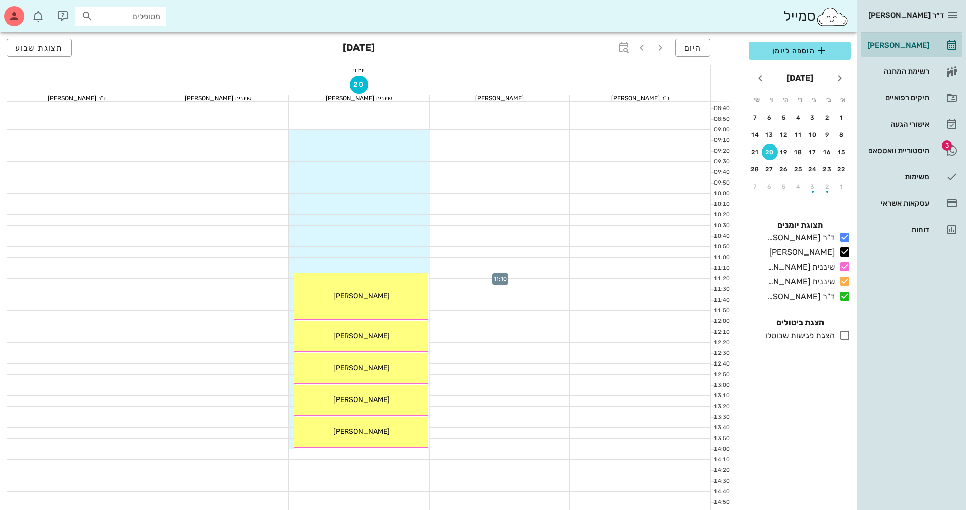
scroll to position [101, 0]
click at [770, 120] on div "6" at bounding box center [770, 117] width 16 height 7
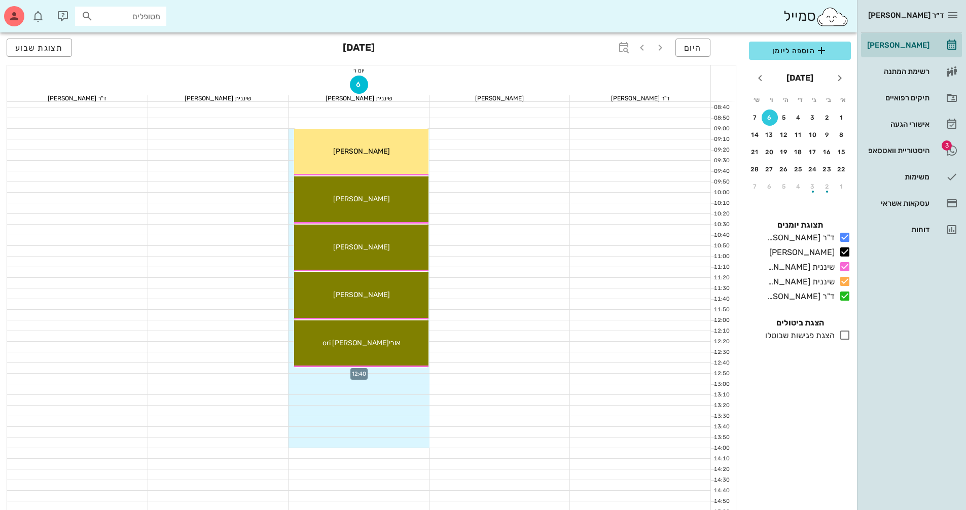
click at [417, 369] on div at bounding box center [358, 368] width 141 height 10
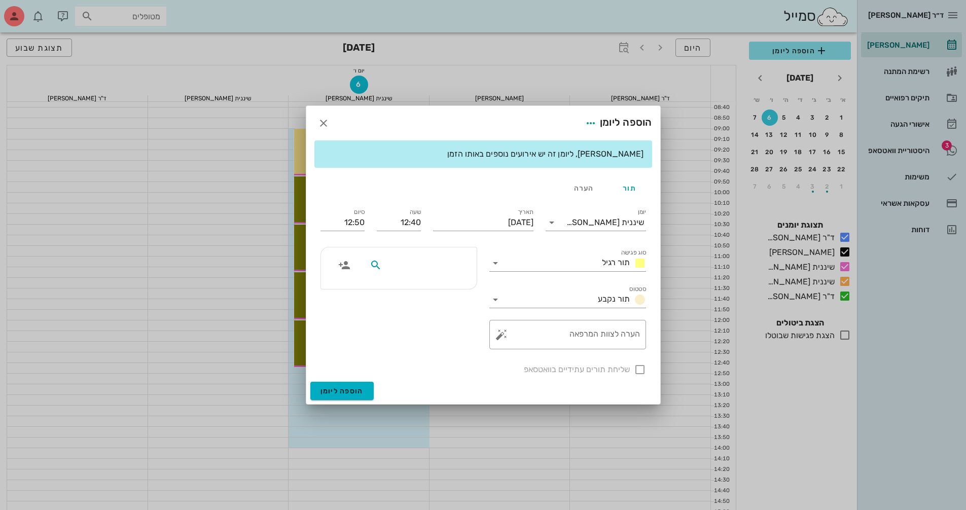
click at [440, 269] on input "text" at bounding box center [423, 265] width 78 height 13
type input "[PERSON_NAME]"
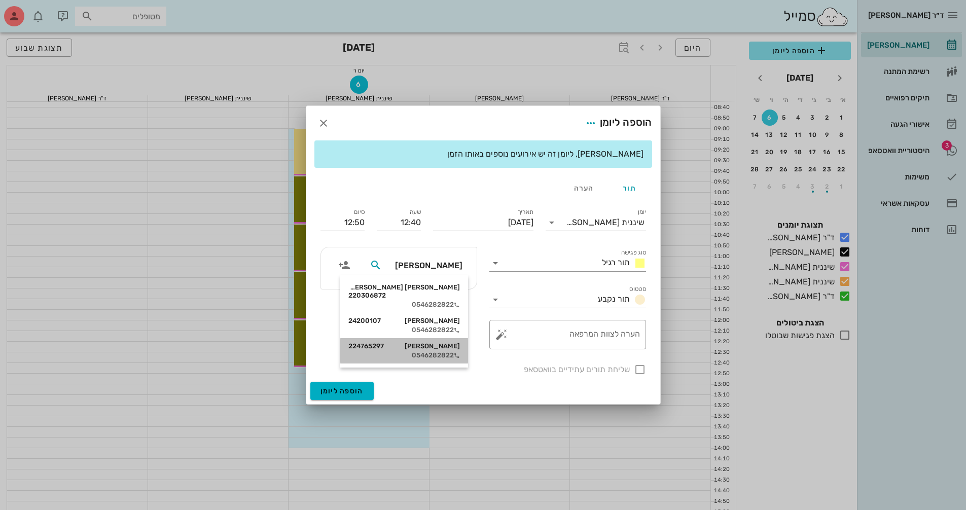
click at [441, 351] on div "0546282822" at bounding box center [404, 355] width 112 height 8
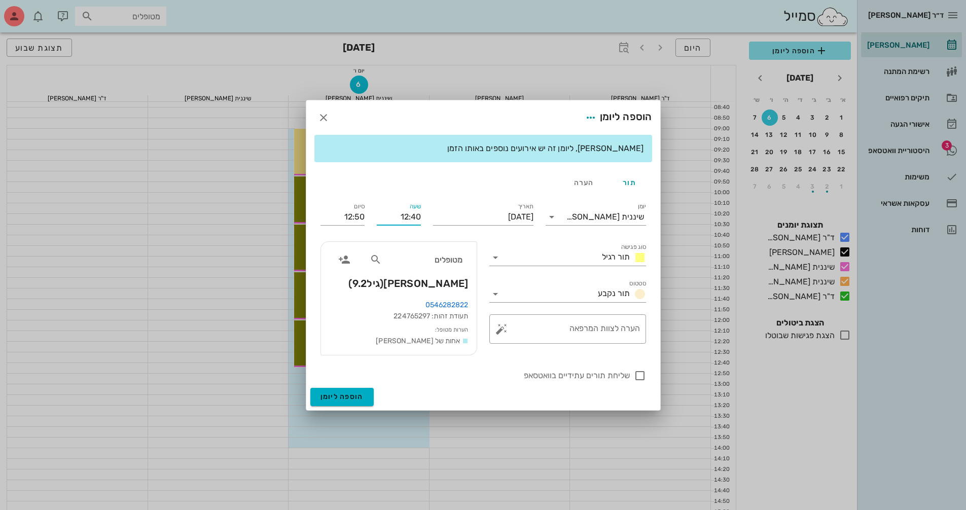
drag, startPoint x: 391, startPoint y: 214, endPoint x: 424, endPoint y: 214, distance: 33.0
click at [424, 214] on div "שעה 12:40" at bounding box center [399, 215] width 56 height 41
type input "12:45"
type input "12:55"
click at [340, 215] on div "סיום 12:55" at bounding box center [342, 215] width 56 height 41
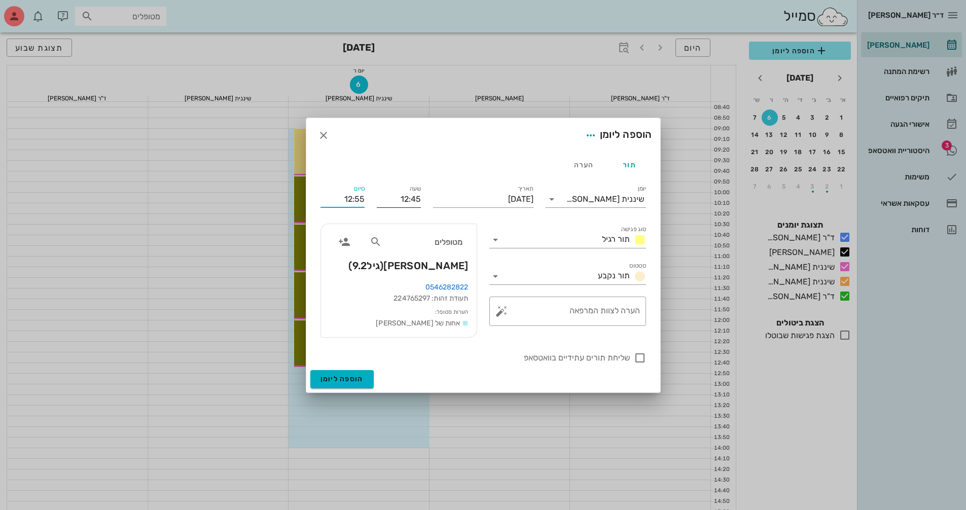
drag, startPoint x: 340, startPoint y: 197, endPoint x: 378, endPoint y: 196, distance: 38.0
click at [378, 196] on div "יומן שיננית [PERSON_NAME] סוג פגישה תור רגיל סטטוס תור נקבע תאריך [DATE] שעה 12…" at bounding box center [483, 273] width 338 height 193
type input "12:45"
click at [335, 197] on input "12:55" at bounding box center [342, 199] width 44 height 16
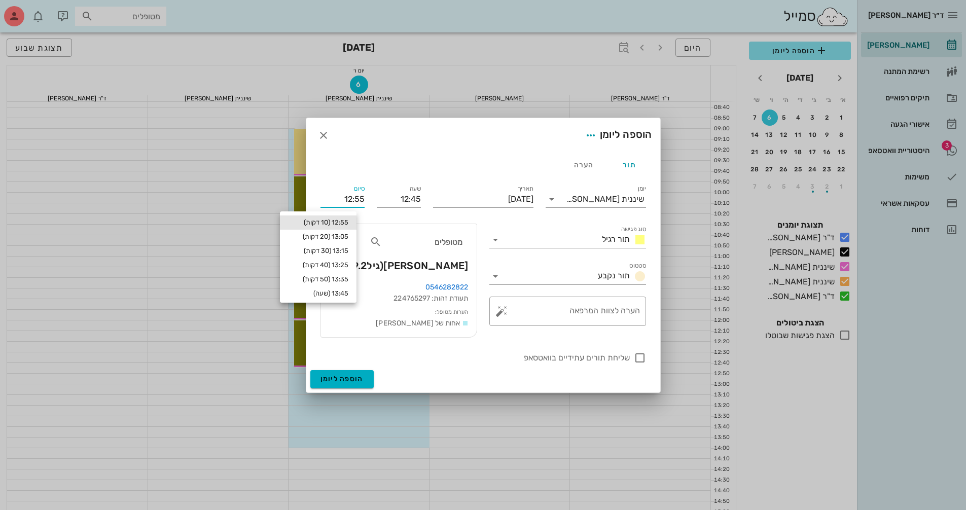
drag, startPoint x: 335, startPoint y: 197, endPoint x: 363, endPoint y: 195, distance: 28.4
click at [363, 195] on input "12:55" at bounding box center [342, 199] width 44 height 16
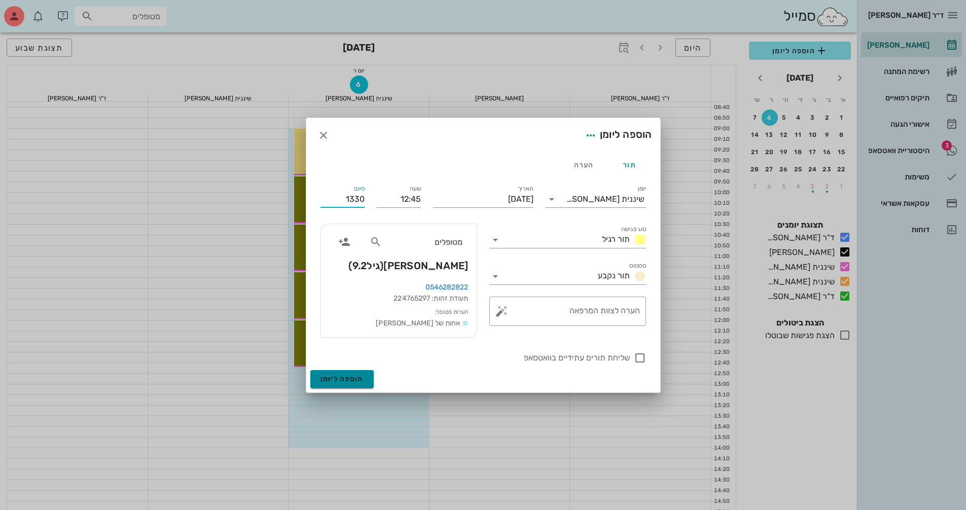
type input "13:30"
click at [364, 375] on button "הוספה ליומן" at bounding box center [341, 379] width 63 height 18
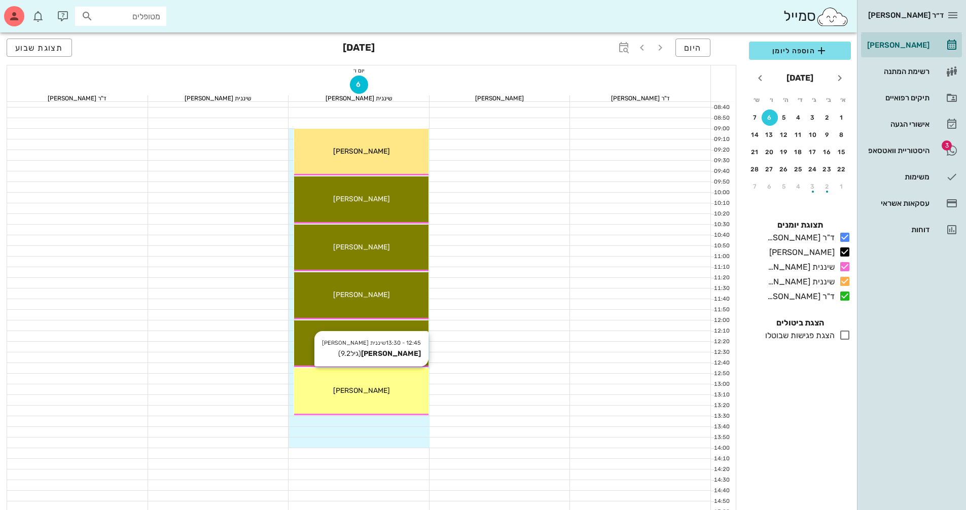
click at [371, 388] on span "[PERSON_NAME]" at bounding box center [361, 390] width 57 height 9
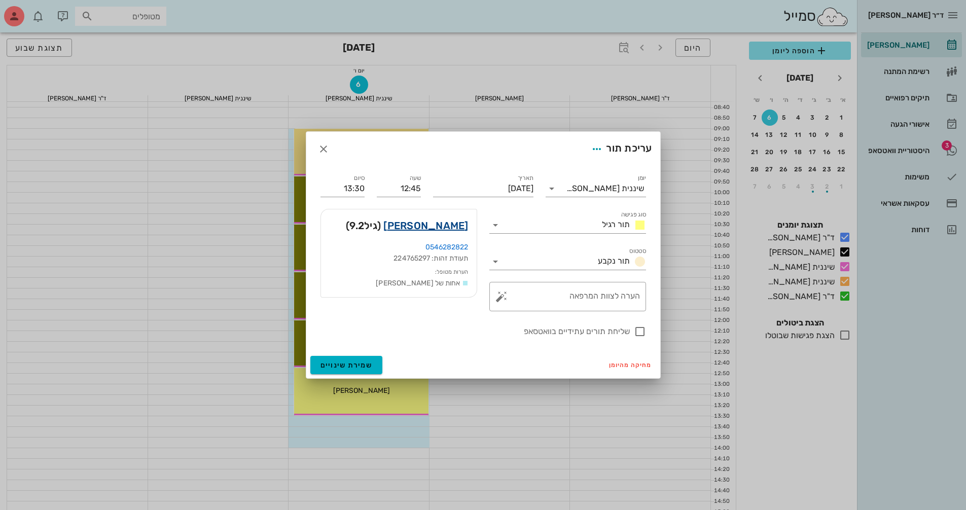
click at [442, 223] on link "[PERSON_NAME]" at bounding box center [425, 226] width 85 height 16
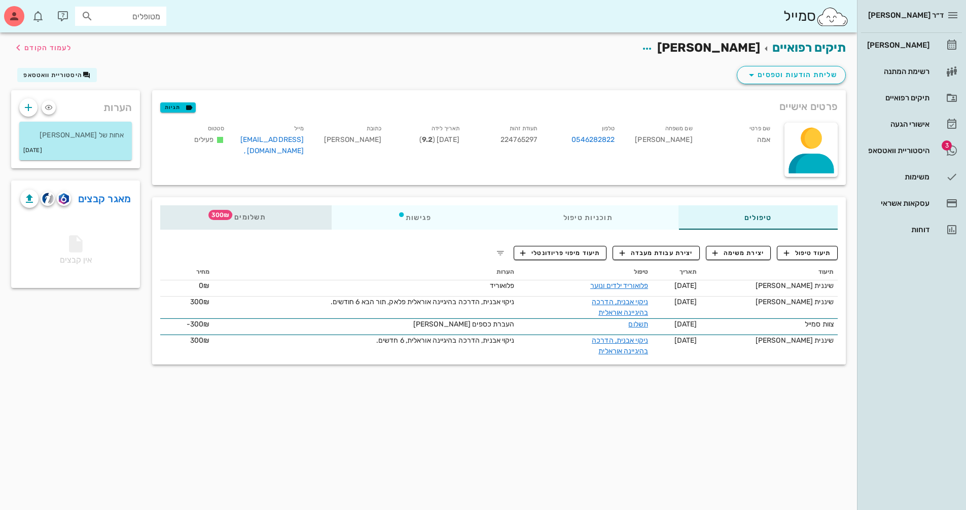
click at [251, 215] on span "תשלומים 300₪" at bounding box center [246, 217] width 40 height 7
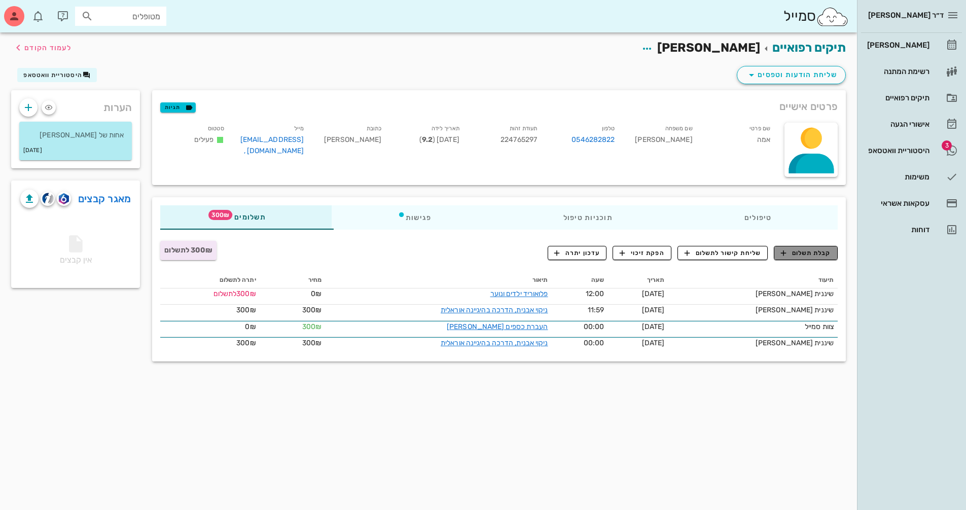
click at [809, 255] on span "קבלת תשלום" at bounding box center [806, 252] width 50 height 9
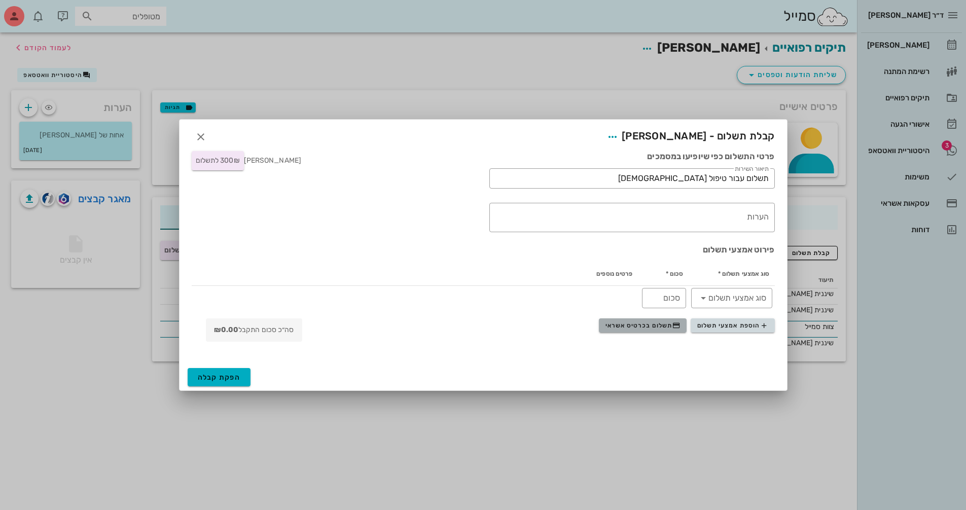
click at [649, 324] on span "תשלום בכרטיס אשראי" at bounding box center [642, 325] width 75 height 8
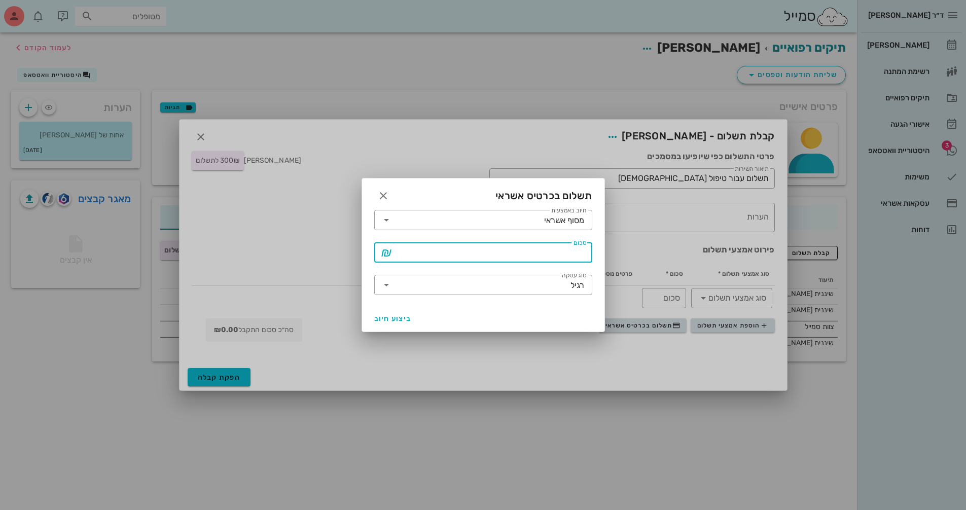
click at [521, 260] on input "סכום" at bounding box center [490, 252] width 192 height 16
type input "300"
click at [397, 291] on input "סוג עסקה" at bounding box center [482, 285] width 176 height 16
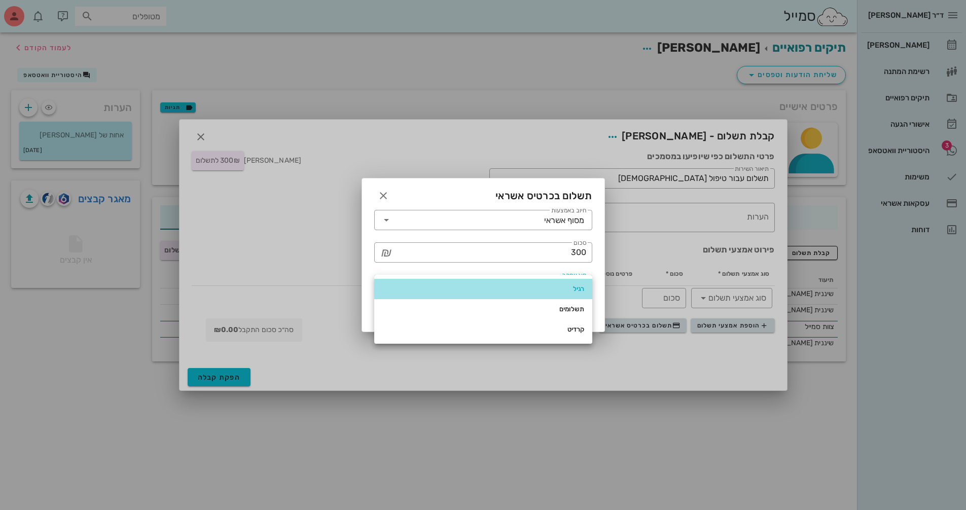
click at [573, 283] on div "רגיל" at bounding box center [483, 289] width 202 height 16
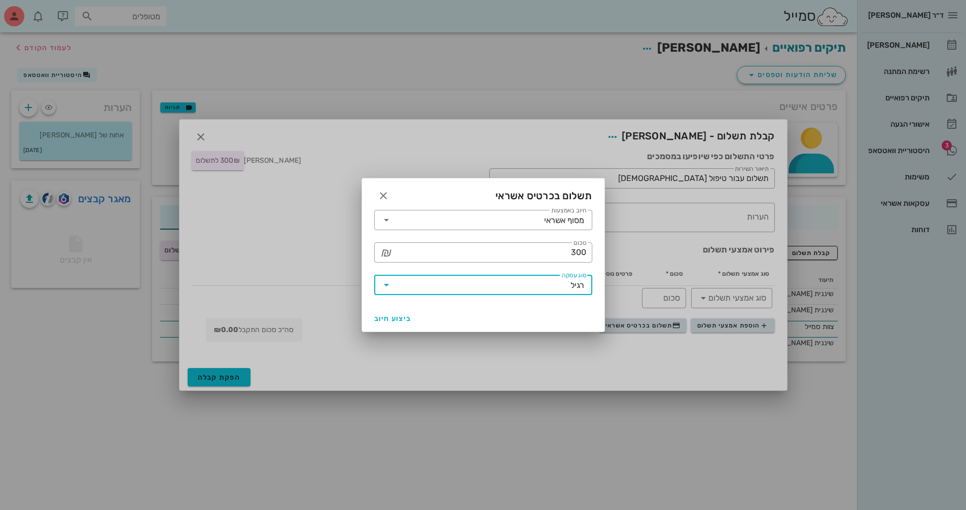
click at [231, 381] on div at bounding box center [483, 255] width 966 height 510
click at [399, 315] on span "ביצוע חיוב" at bounding box center [393, 318] width 38 height 9
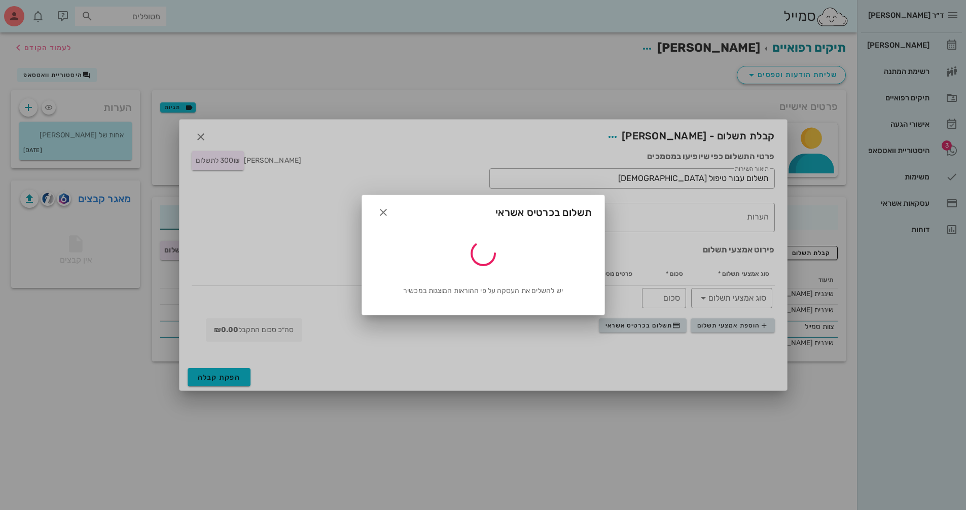
type input "300"
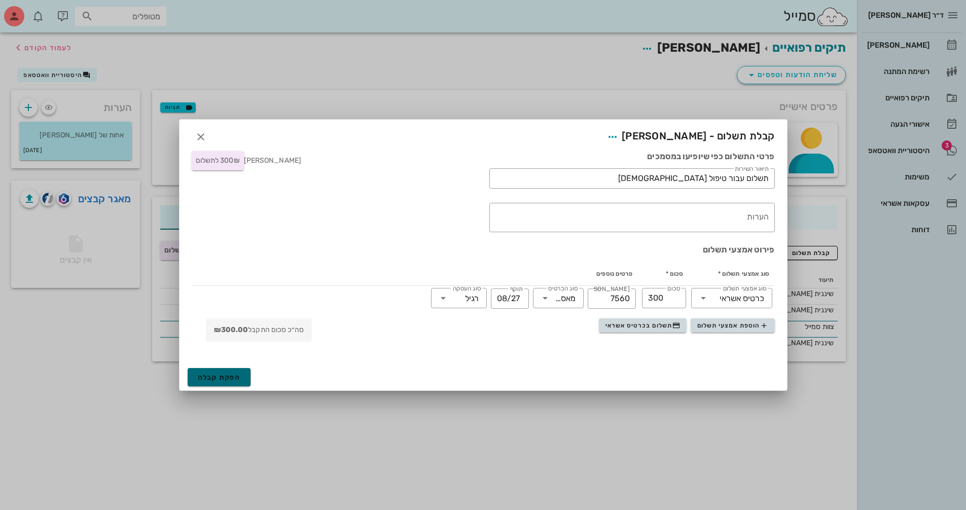
click at [234, 377] on span "הפקת קבלה" at bounding box center [219, 377] width 43 height 9
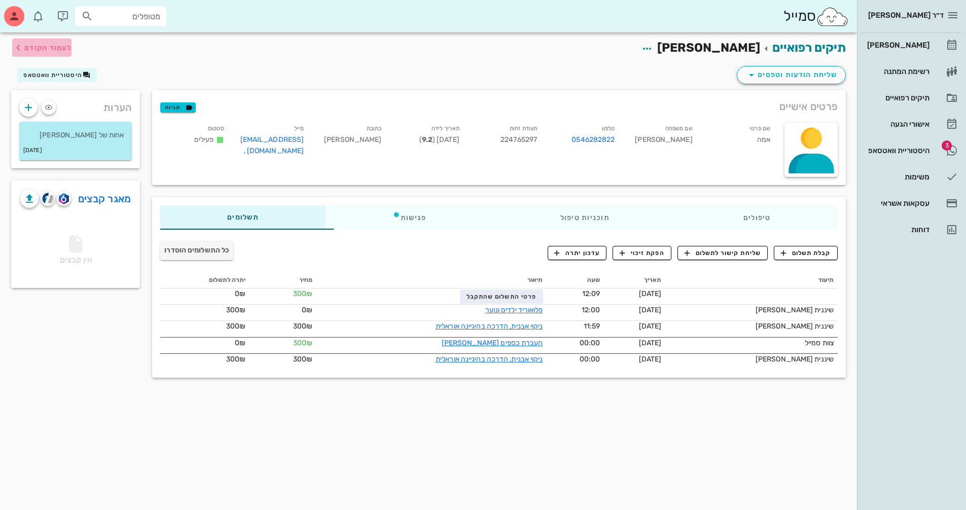
click at [37, 49] on span "לעמוד הקודם" at bounding box center [47, 48] width 47 height 9
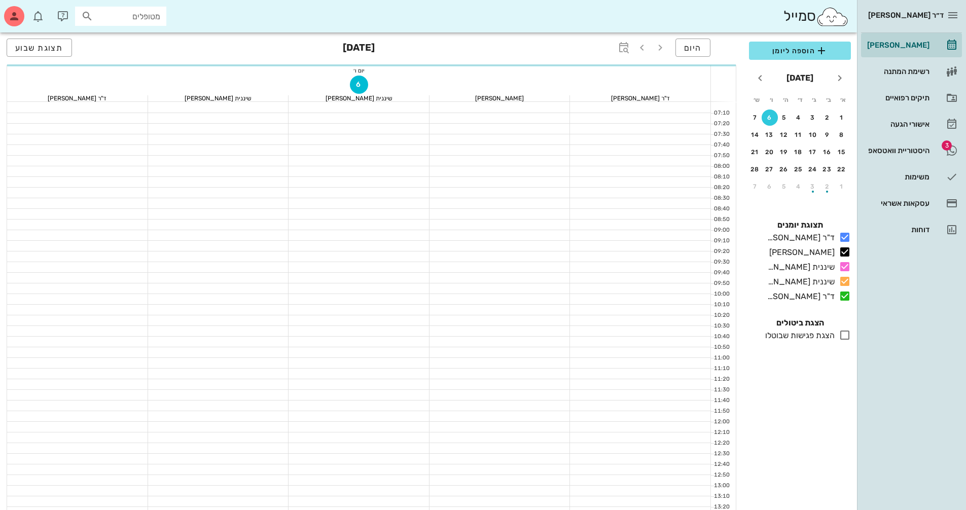
scroll to position [101, 0]
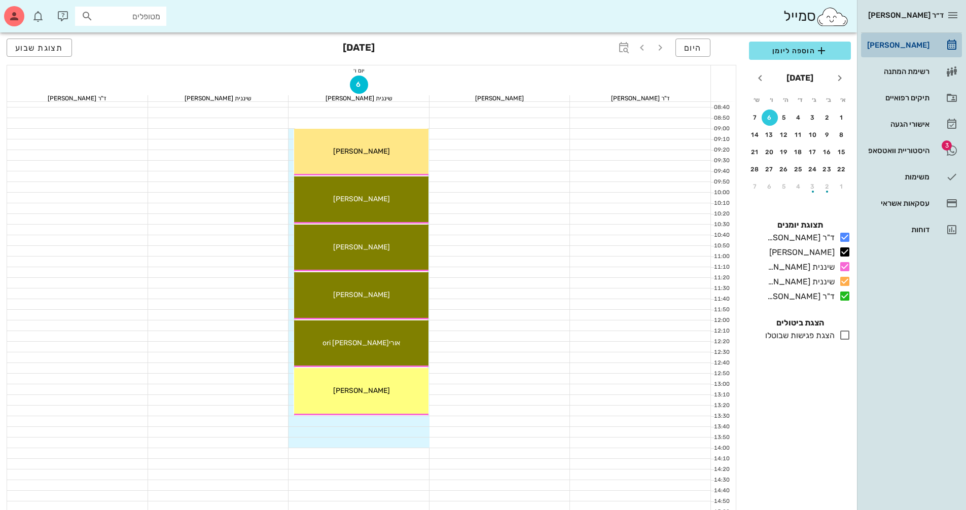
click at [900, 45] on div "[PERSON_NAME]" at bounding box center [897, 45] width 64 height 8
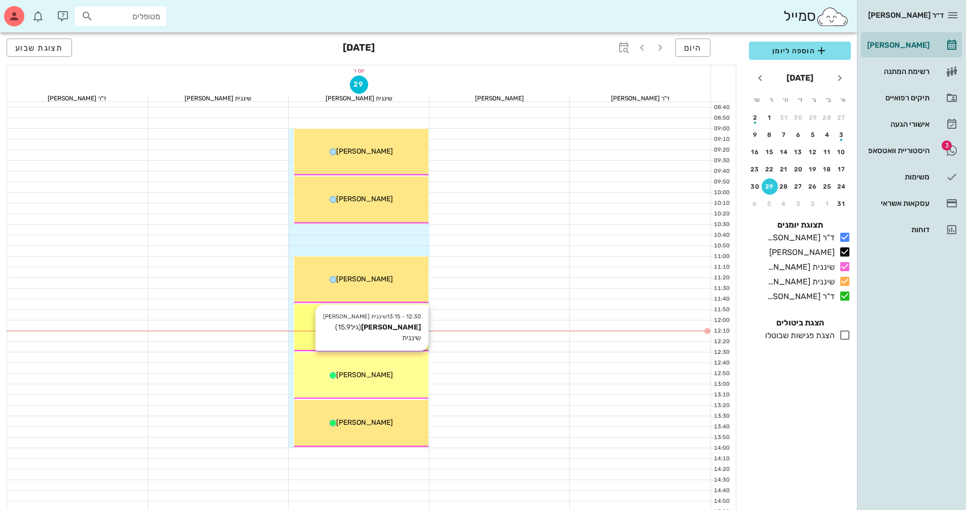
drag, startPoint x: 407, startPoint y: 381, endPoint x: 404, endPoint y: 376, distance: 5.9
click at [404, 376] on div "[PERSON_NAME]" at bounding box center [361, 375] width 134 height 11
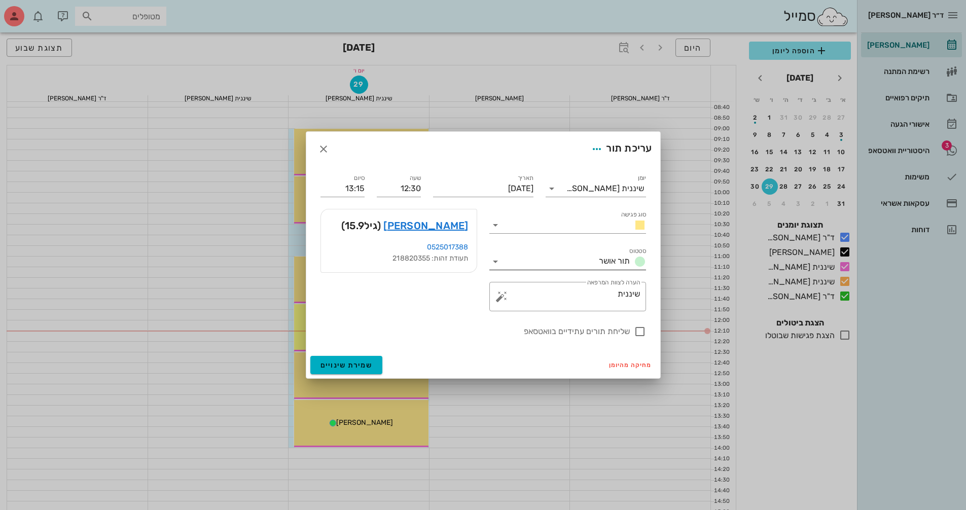
click at [579, 258] on input "סטטוס" at bounding box center [548, 262] width 91 height 16
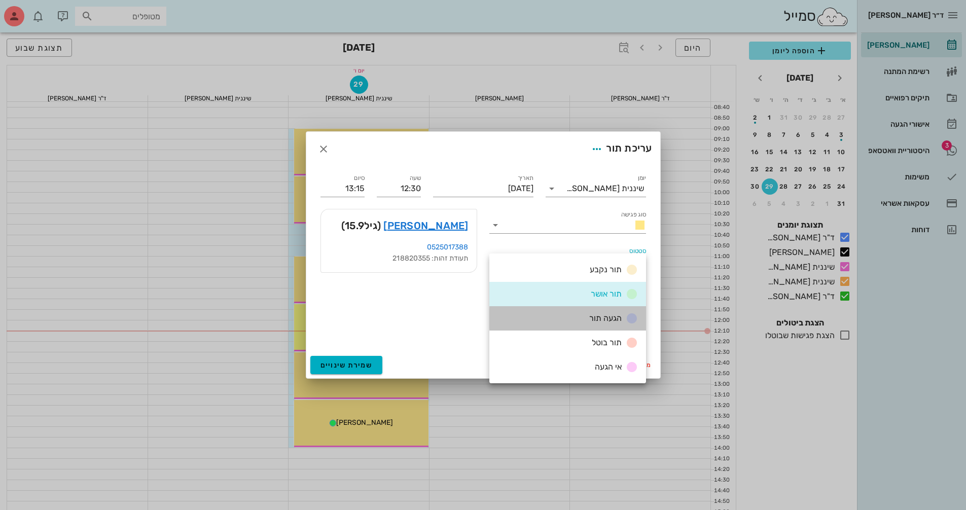
click at [619, 317] on span "הגעה תור" at bounding box center [605, 318] width 32 height 10
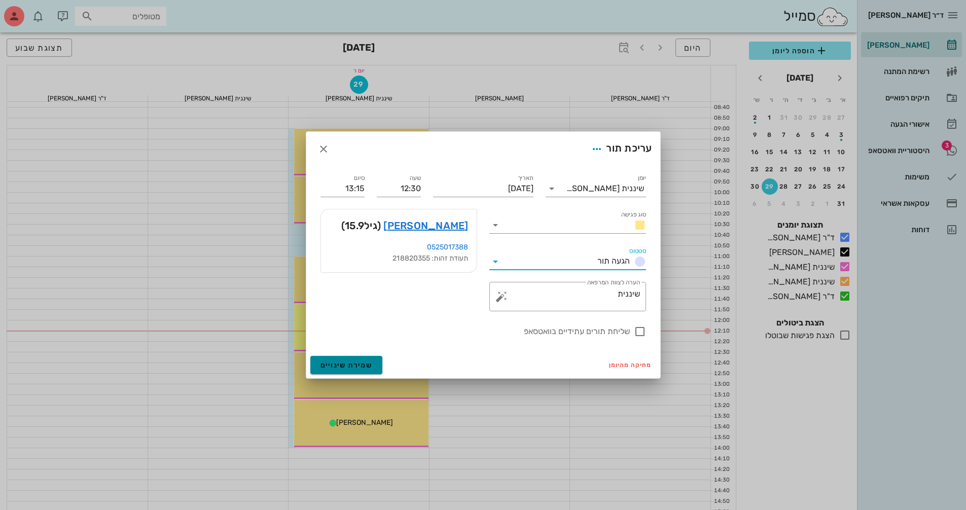
click at [354, 359] on button "שמירת שינויים" at bounding box center [346, 365] width 73 height 18
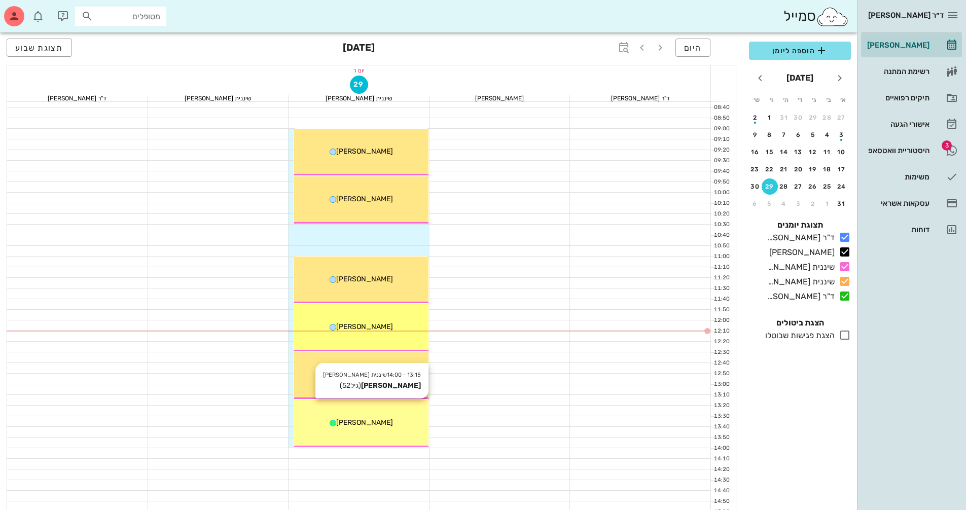
click at [373, 426] on span "[PERSON_NAME]" at bounding box center [364, 422] width 57 height 9
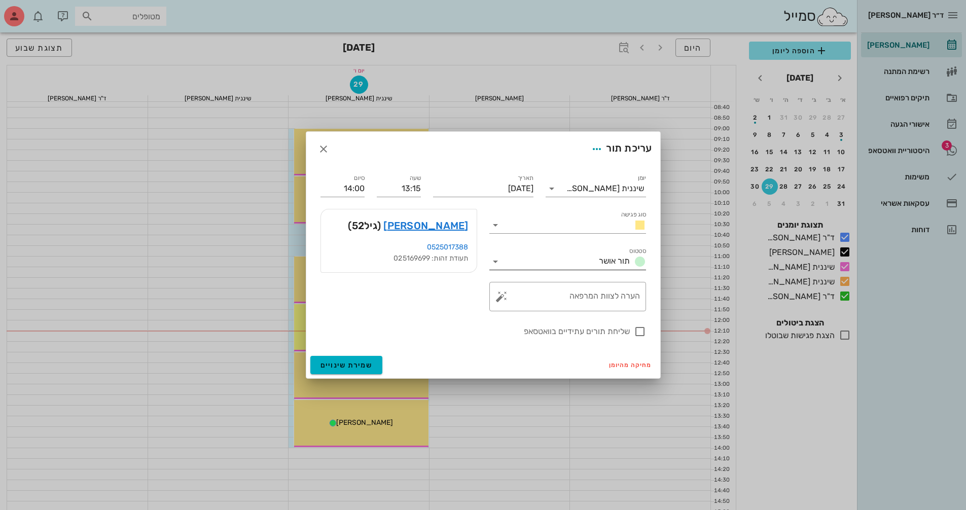
click at [499, 257] on icon at bounding box center [495, 262] width 12 height 12
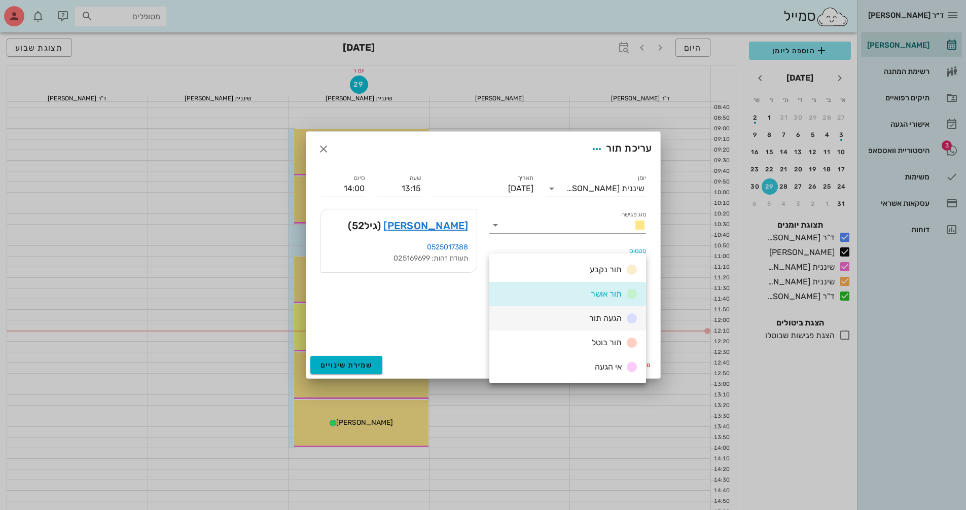
click at [616, 319] on span "הגעה תור" at bounding box center [605, 318] width 32 height 10
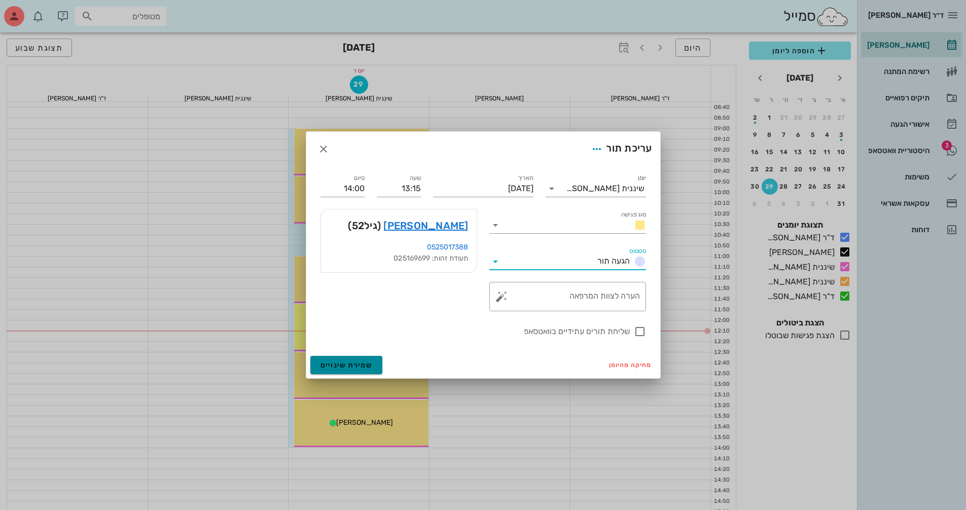
click at [371, 365] on button "שמירת שינויים" at bounding box center [346, 365] width 73 height 18
